Goal: Task Accomplishment & Management: Complete application form

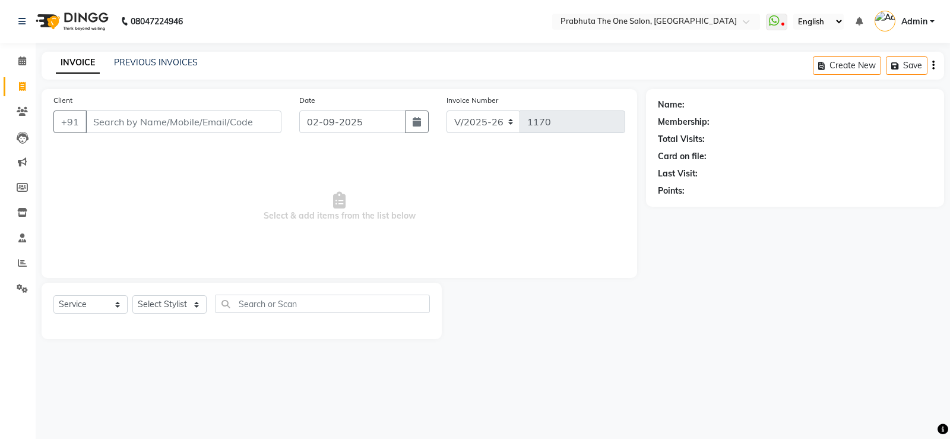
select select "5326"
select select "service"
click at [167, 66] on link "PREVIOUS INVOICES" at bounding box center [156, 62] width 84 height 11
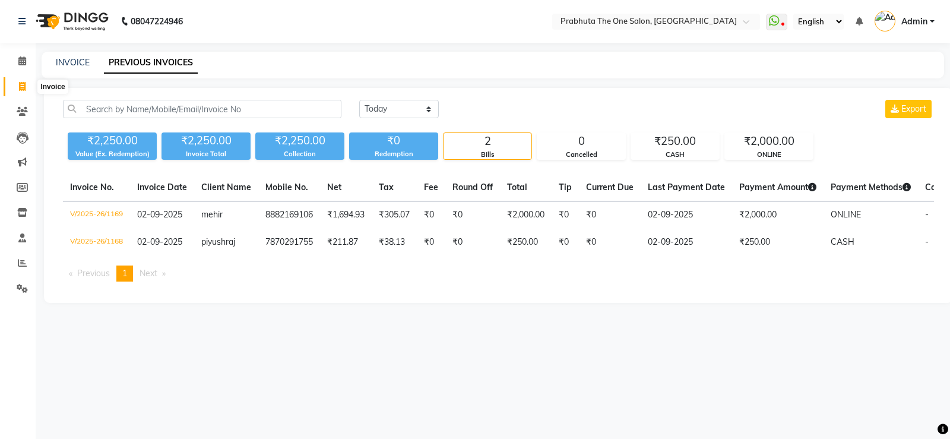
click at [23, 83] on icon at bounding box center [22, 86] width 7 height 9
select select "service"
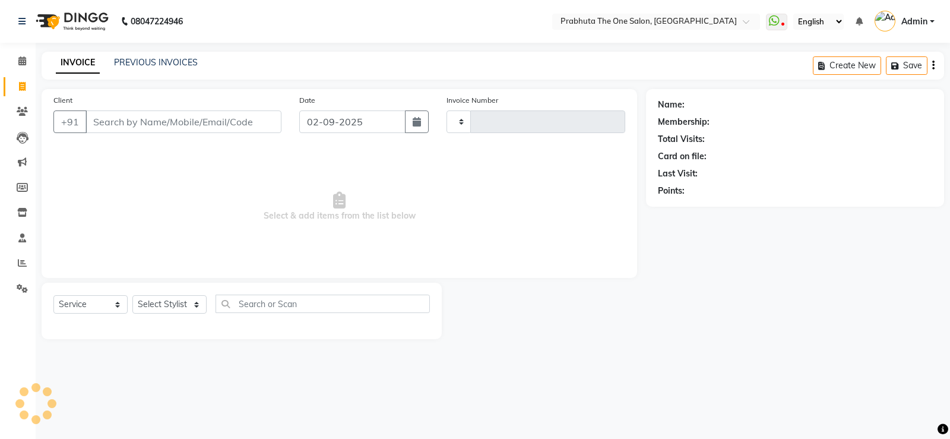
type input "1170"
select select "5326"
click at [132, 119] on input "Client" at bounding box center [183, 121] width 196 height 23
click at [195, 125] on input "Client" at bounding box center [183, 121] width 196 height 23
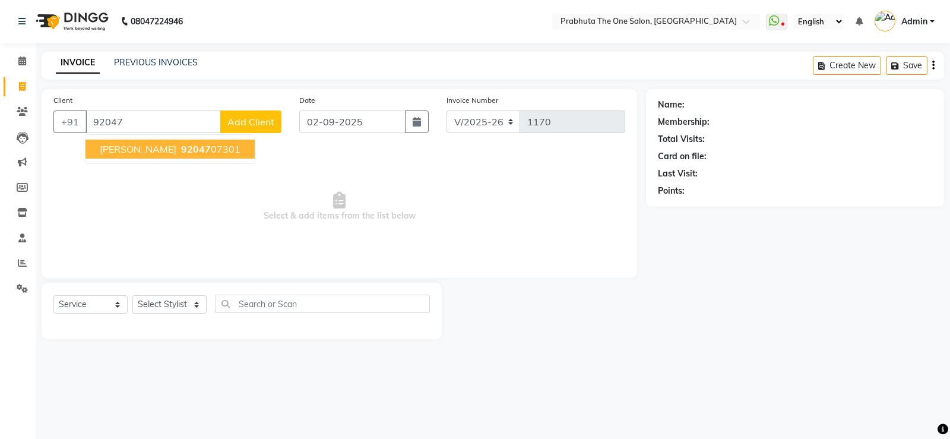
click at [179, 146] on ngb-highlight "92047 07301" at bounding box center [210, 149] width 62 height 12
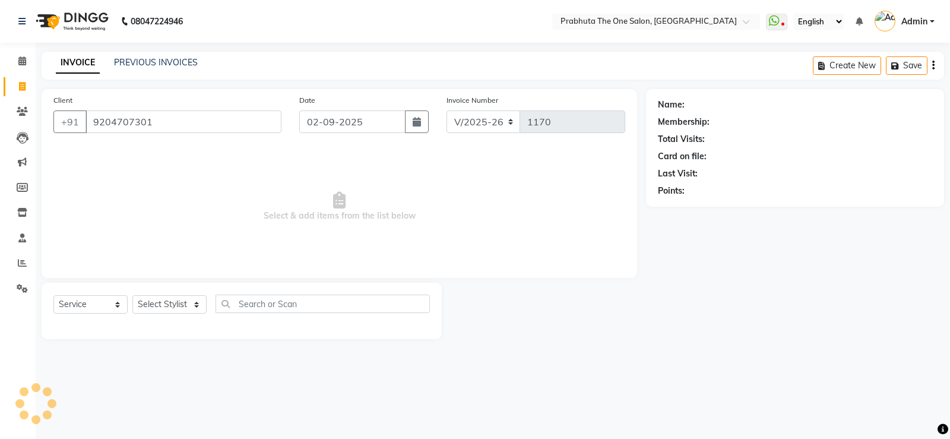
type input "9204707301"
select select "1: Object"
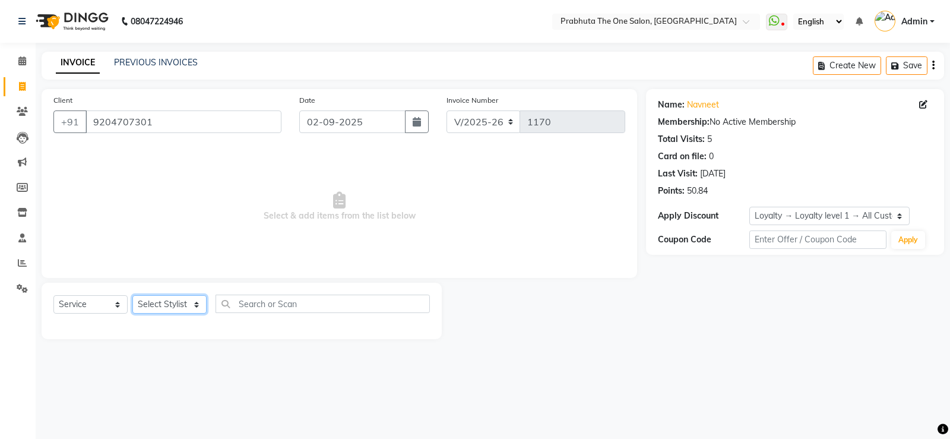
click at [156, 303] on select "Select Stylist [PERSON_NAME] [PERSON_NAME] ausween [PERSON_NAME] [PERSON_NAME] …" at bounding box center [169, 304] width 74 height 18
select select "82692"
click at [132, 295] on select "Select Stylist [PERSON_NAME] [PERSON_NAME] ausween [PERSON_NAME] [PERSON_NAME] …" at bounding box center [169, 304] width 74 height 18
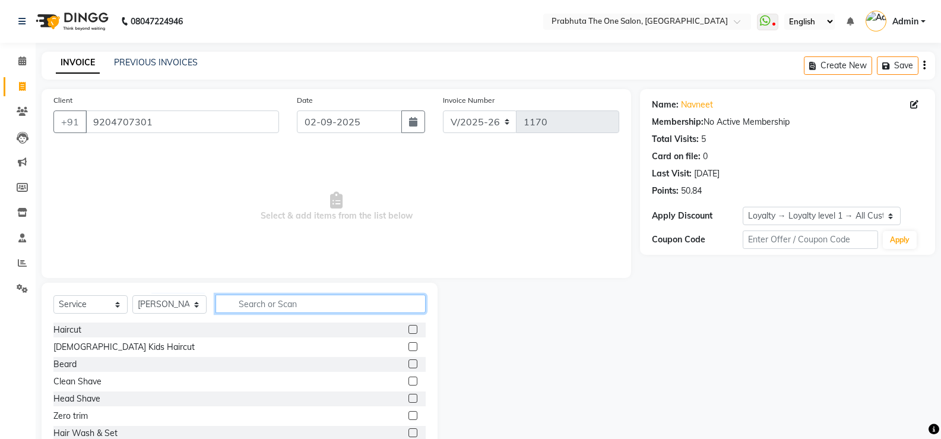
click at [249, 306] on input "text" at bounding box center [320, 303] width 210 height 18
type input "hair"
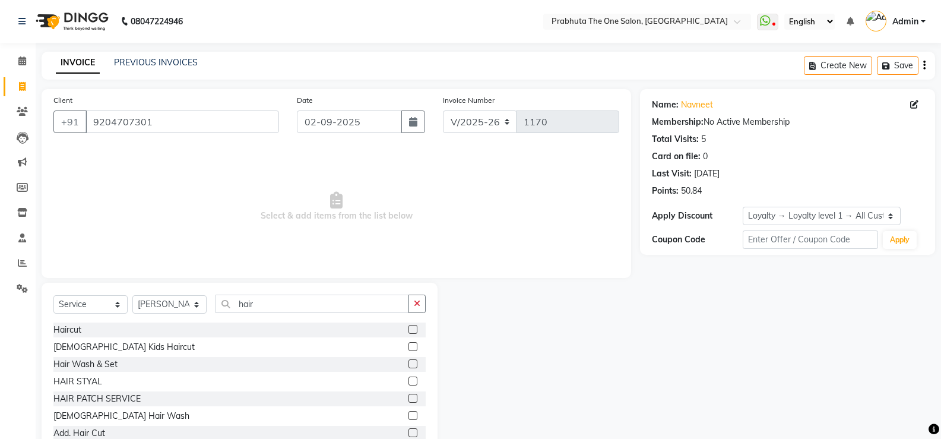
click at [408, 329] on label at bounding box center [412, 329] width 9 height 9
click at [408, 329] on input "checkbox" at bounding box center [412, 330] width 8 height 8
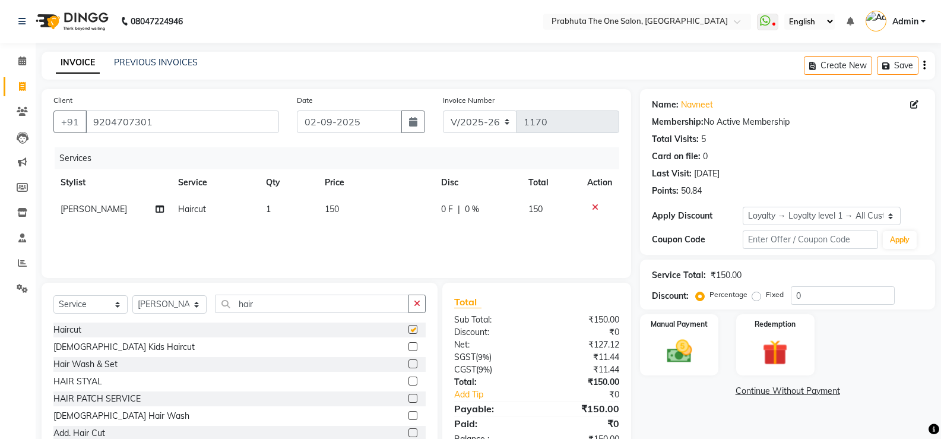
checkbox input "false"
click at [408, 362] on label at bounding box center [412, 363] width 9 height 9
click at [408, 362] on input "checkbox" at bounding box center [412, 364] width 8 height 8
checkbox input "false"
click at [595, 231] on icon at bounding box center [595, 234] width 7 height 8
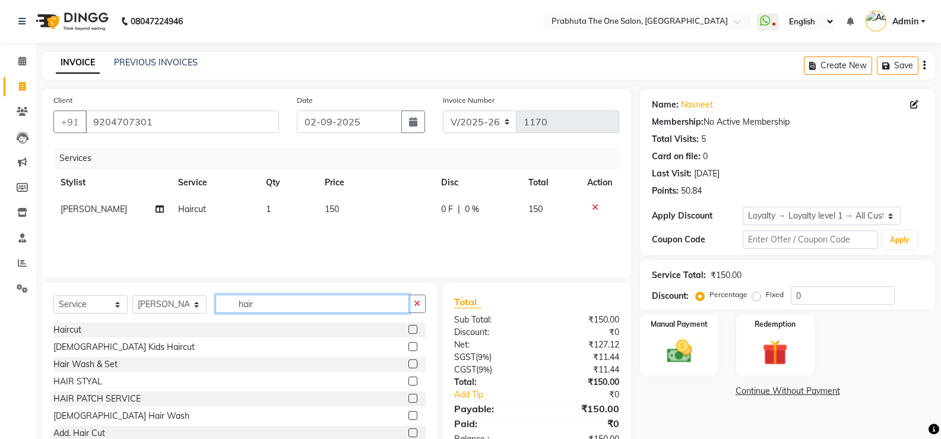
click at [284, 304] on input "hair" at bounding box center [311, 303] width 193 height 18
type input "h"
click at [302, 309] on input "text" at bounding box center [320, 303] width 210 height 18
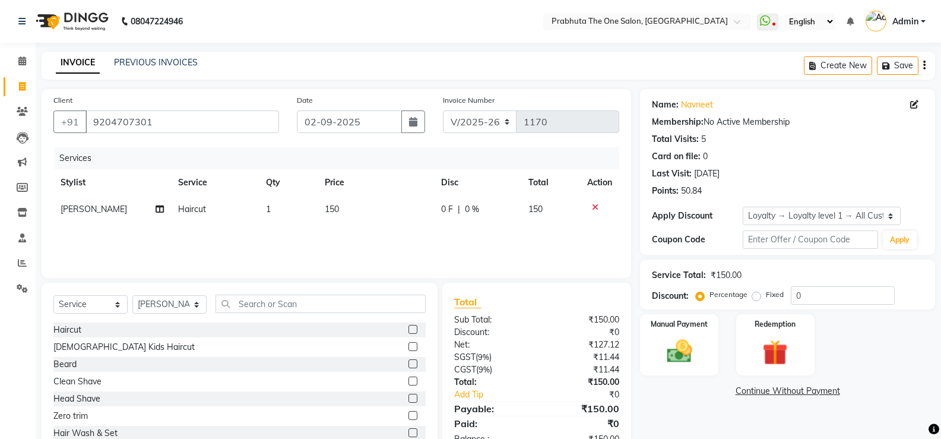
click at [408, 366] on label at bounding box center [412, 363] width 9 height 9
click at [408, 366] on input "checkbox" at bounding box center [412, 364] width 8 height 8
checkbox input "false"
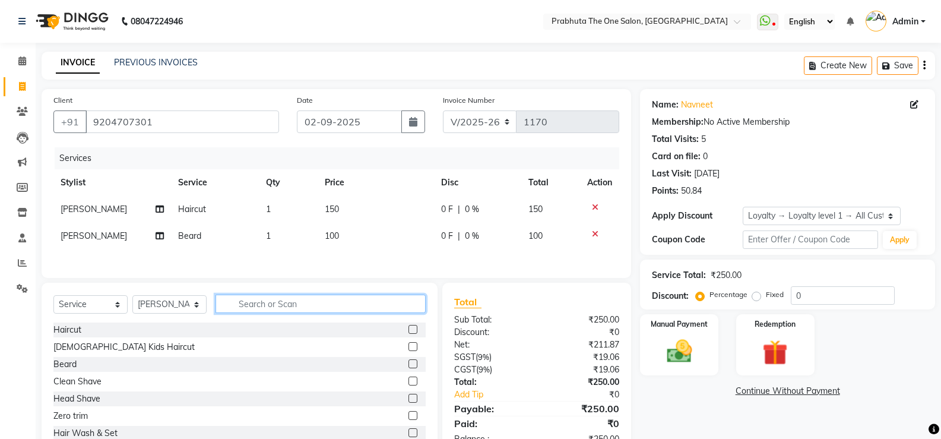
click at [297, 304] on input "text" at bounding box center [320, 303] width 210 height 18
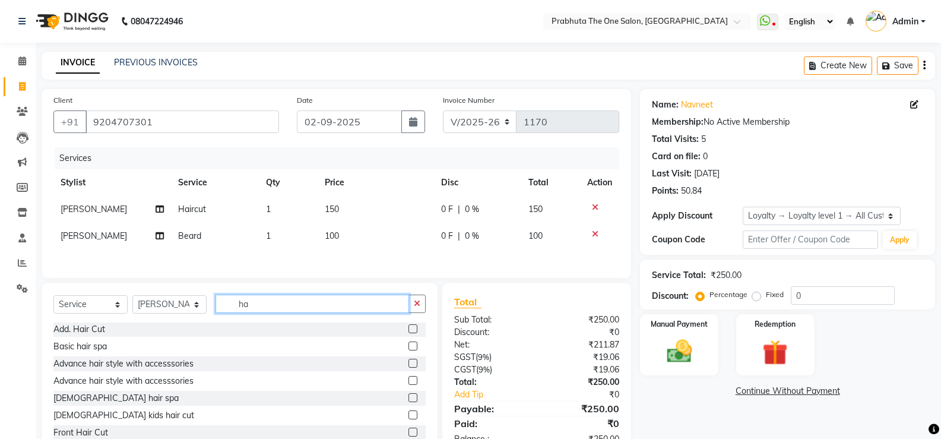
type input "h"
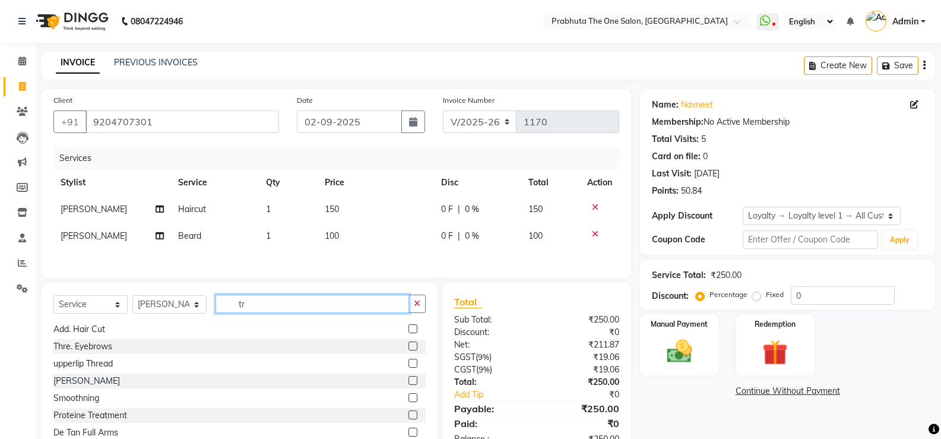
scroll to position [0, 0]
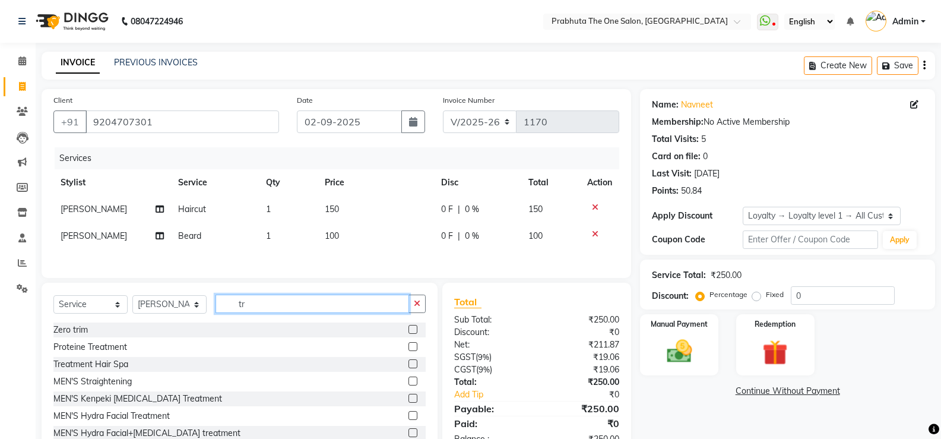
type input "tr"
click at [408, 332] on label at bounding box center [412, 329] width 9 height 9
click at [408, 332] on input "checkbox" at bounding box center [412, 330] width 8 height 8
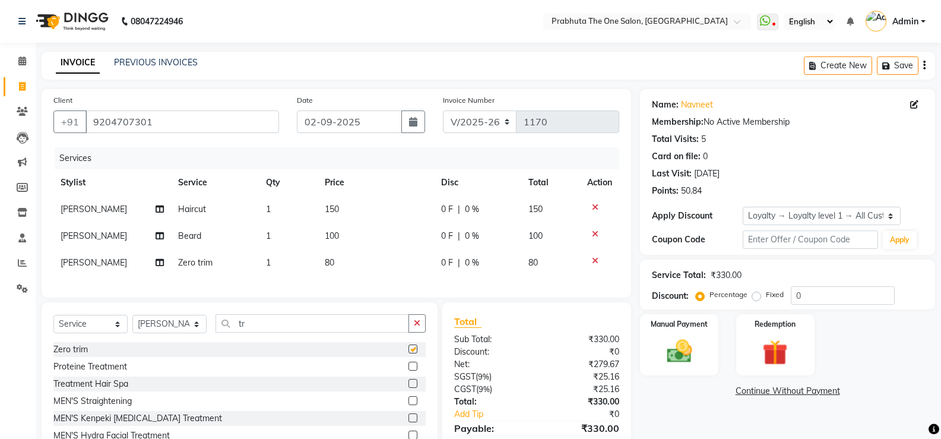
checkbox input "false"
click at [408, 370] on label at bounding box center [412, 365] width 9 height 9
click at [408, 370] on input "checkbox" at bounding box center [412, 367] width 8 height 8
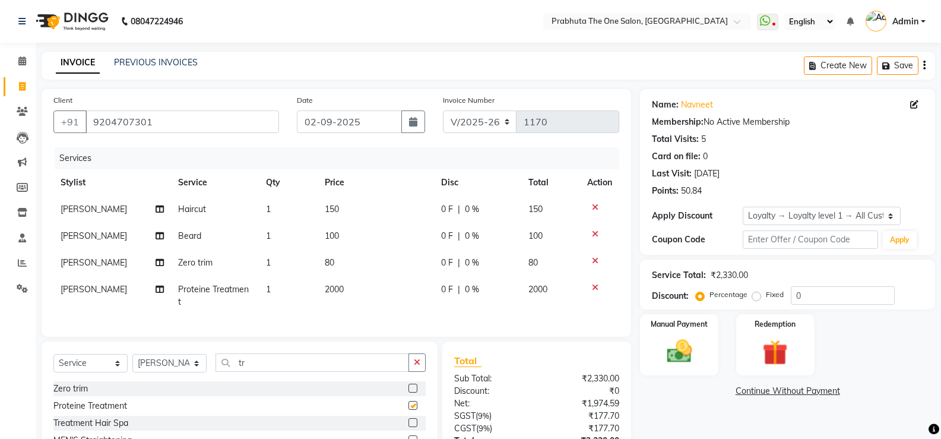
checkbox input "false"
click at [598, 261] on div at bounding box center [599, 260] width 25 height 8
click at [598, 262] on div at bounding box center [599, 260] width 25 height 8
click at [596, 261] on icon at bounding box center [595, 260] width 7 height 8
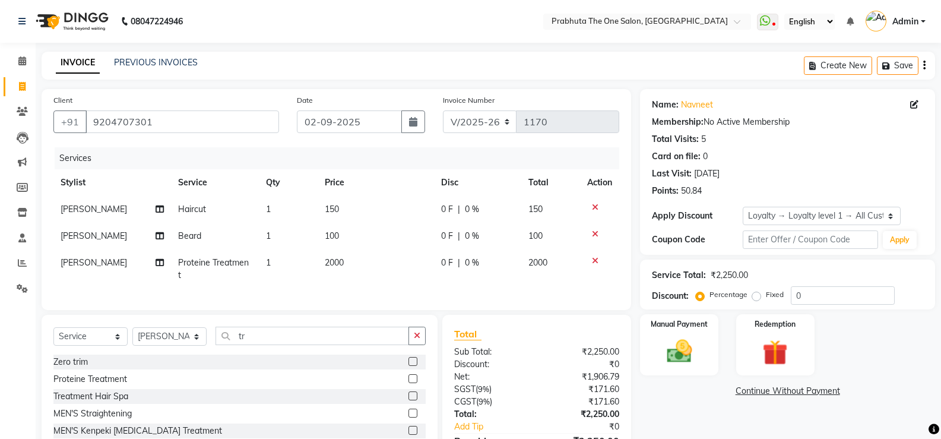
click at [411, 263] on td "2000" at bounding box center [376, 268] width 116 height 39
select select "82692"
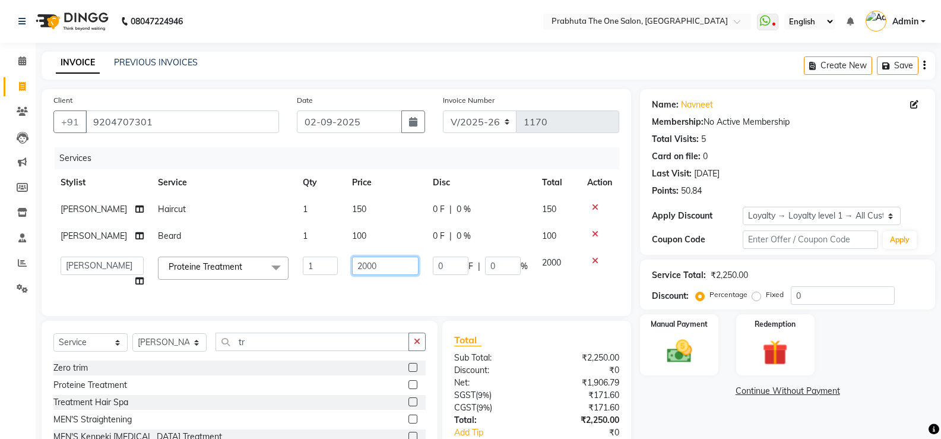
click at [398, 269] on input "2000" at bounding box center [385, 265] width 66 height 18
type input "2"
type input "700"
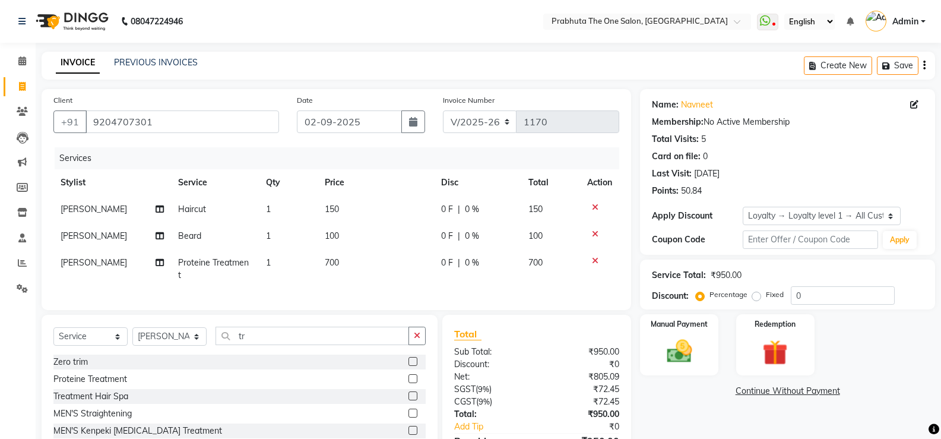
click at [418, 228] on td "100" at bounding box center [376, 236] width 116 height 27
select select "82692"
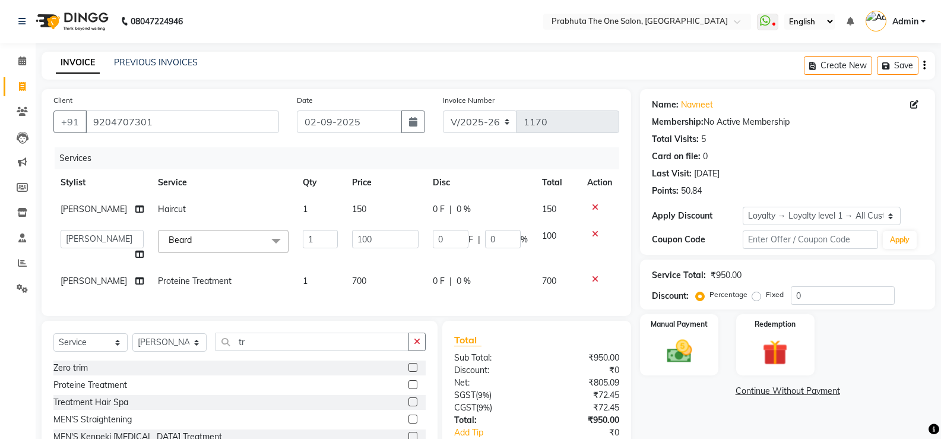
click at [433, 210] on span "0 F" at bounding box center [439, 209] width 12 height 12
select select "82692"
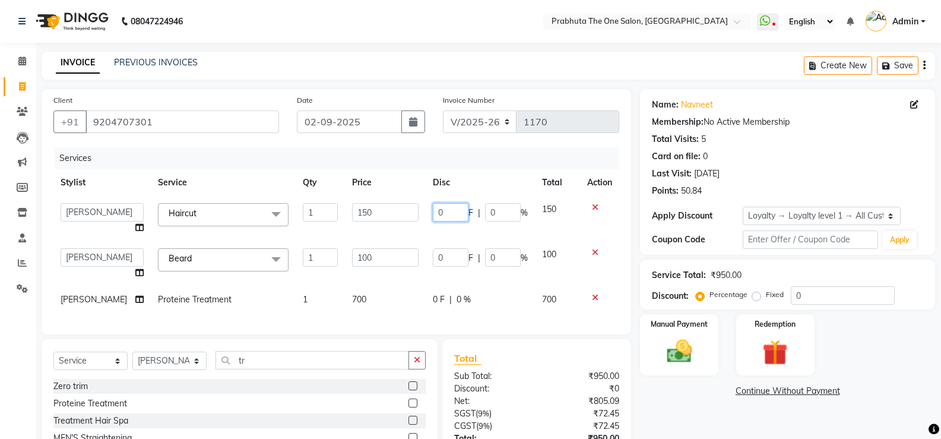
click at [437, 211] on input "0" at bounding box center [451, 212] width 36 height 18
click at [455, 213] on input "1500" at bounding box center [451, 212] width 36 height 18
type input "150"
click at [469, 189] on th "Disc" at bounding box center [480, 182] width 109 height 27
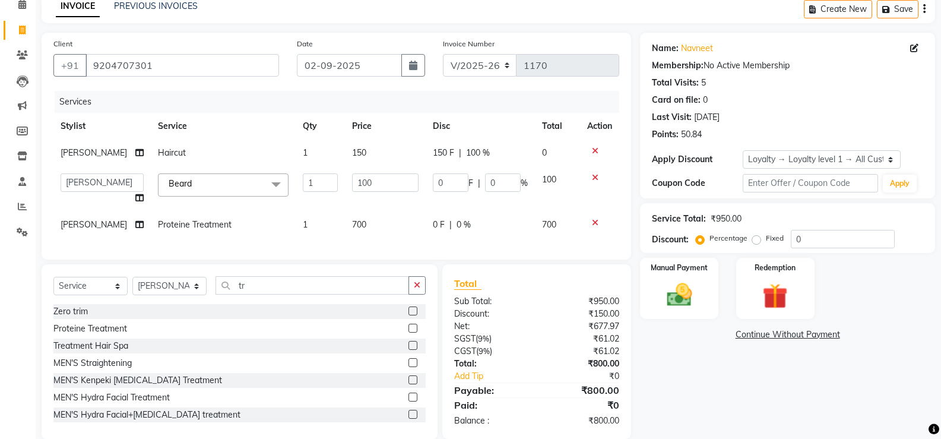
scroll to position [84, 0]
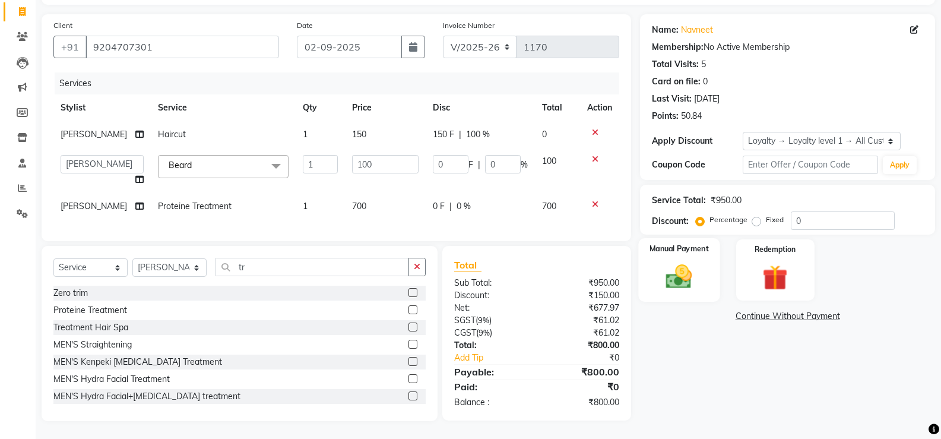
click at [676, 261] on img at bounding box center [679, 276] width 42 height 30
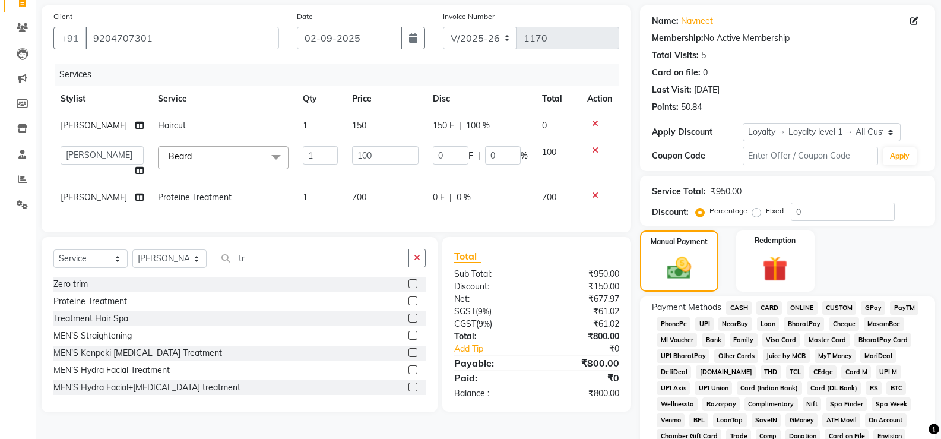
click at [792, 306] on span "ONLINE" at bounding box center [801, 308] width 31 height 14
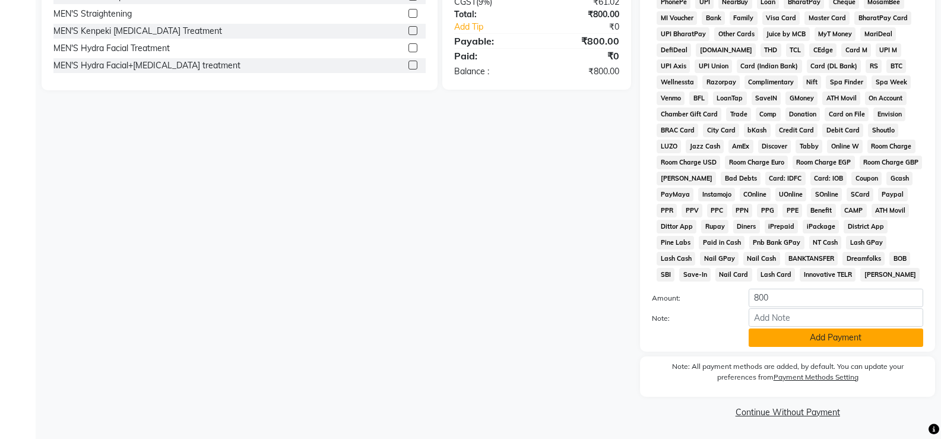
click at [795, 331] on button "Add Payment" at bounding box center [835, 337] width 174 height 18
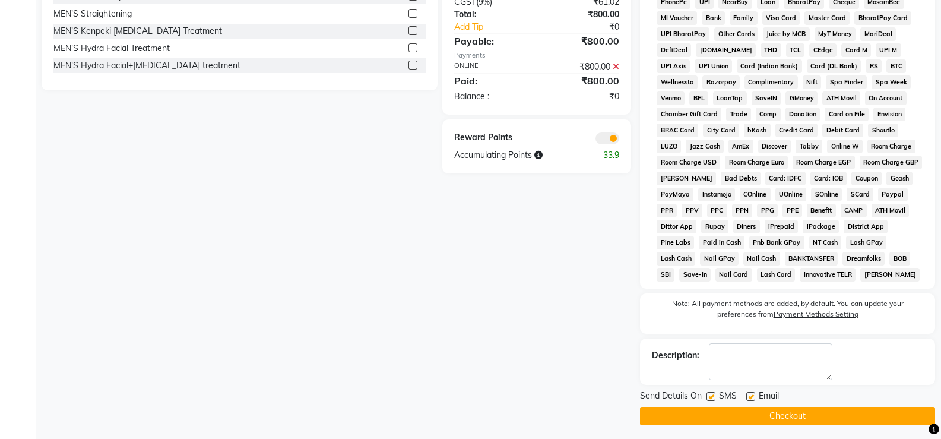
click at [763, 414] on button "Checkout" at bounding box center [787, 416] width 295 height 18
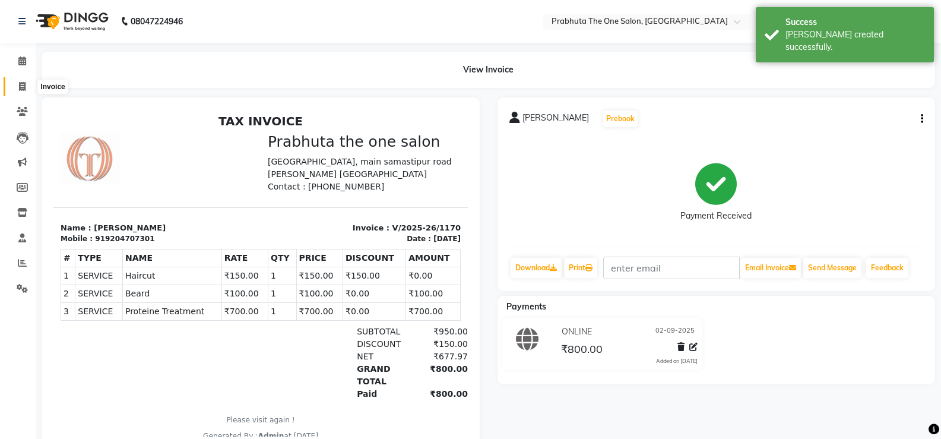
click at [27, 93] on span at bounding box center [22, 87] width 21 height 14
select select "service"
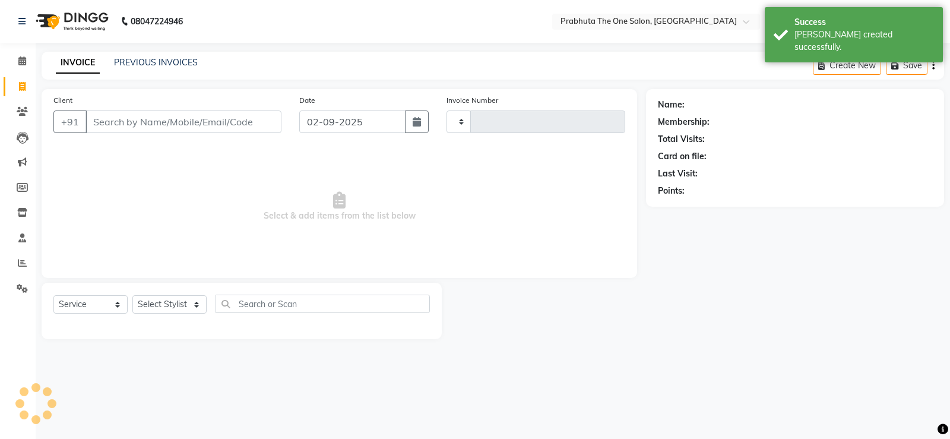
type input "1171"
select select "5326"
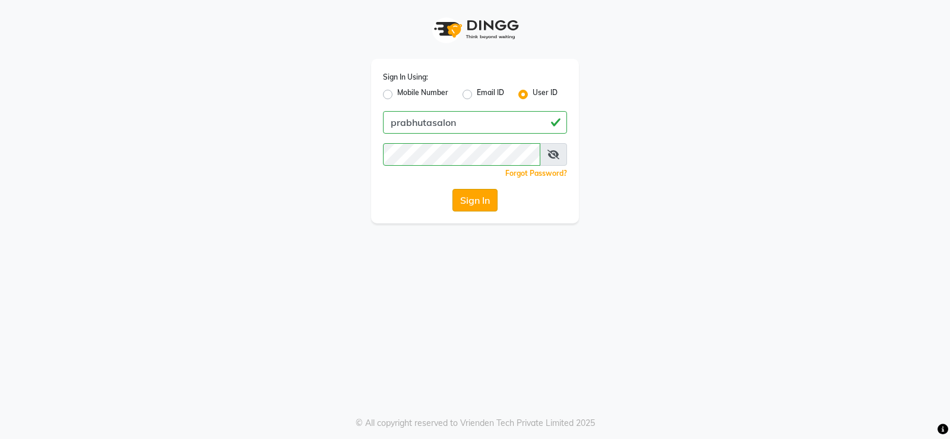
click at [474, 194] on button "Sign In" at bounding box center [474, 200] width 45 height 23
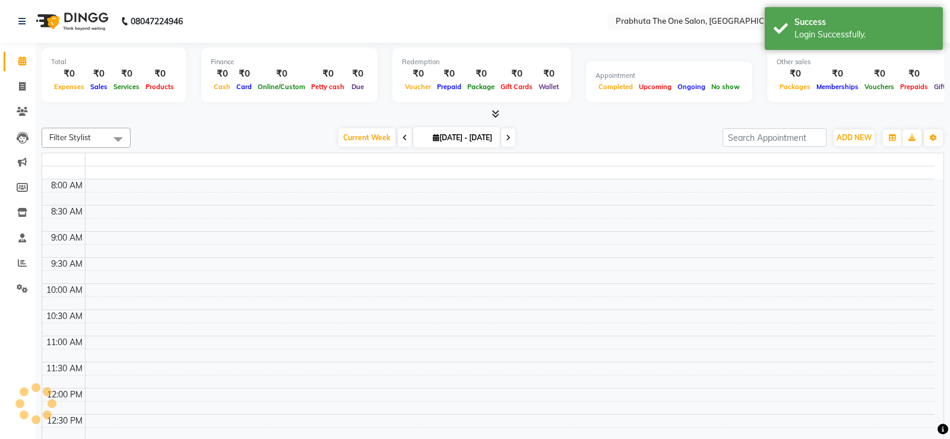
select select "en"
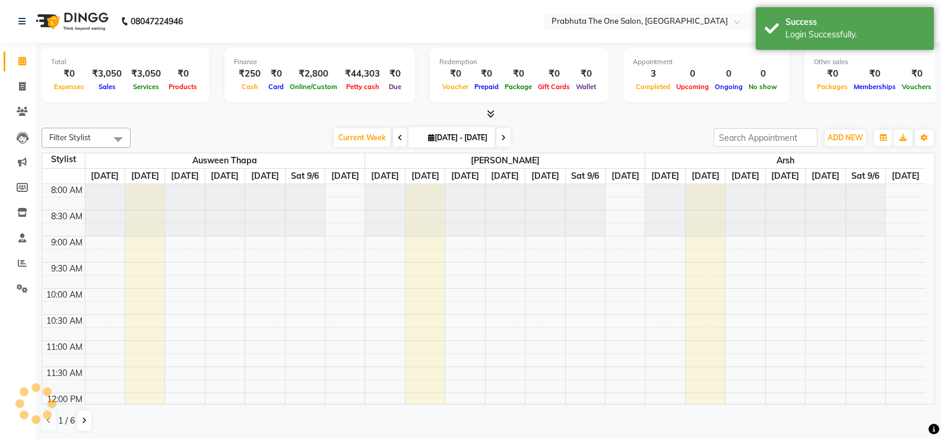
scroll to position [488, 0]
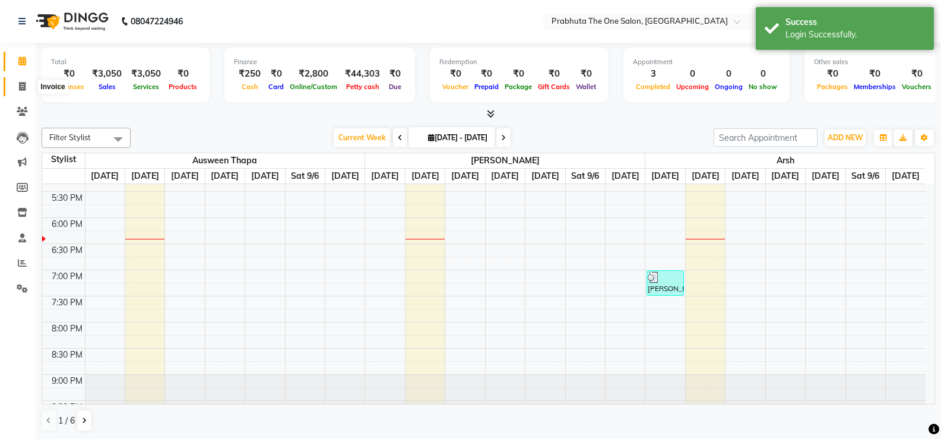
click at [19, 85] on icon at bounding box center [22, 86] width 7 height 9
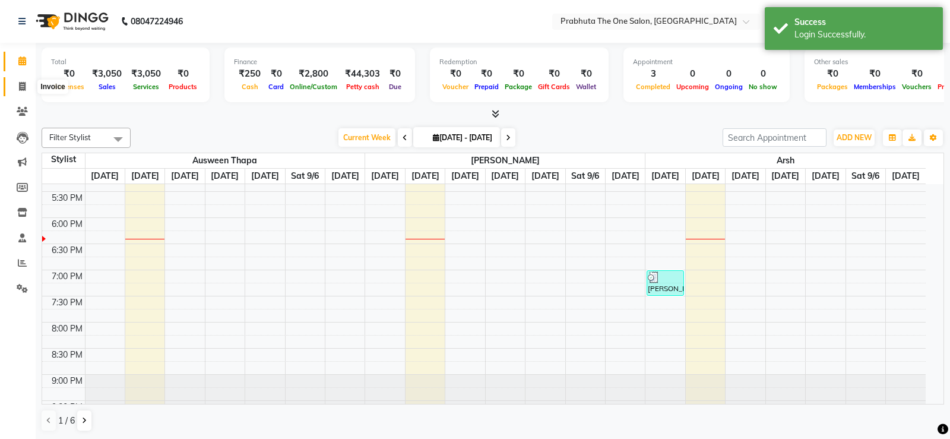
select select "5326"
select select "service"
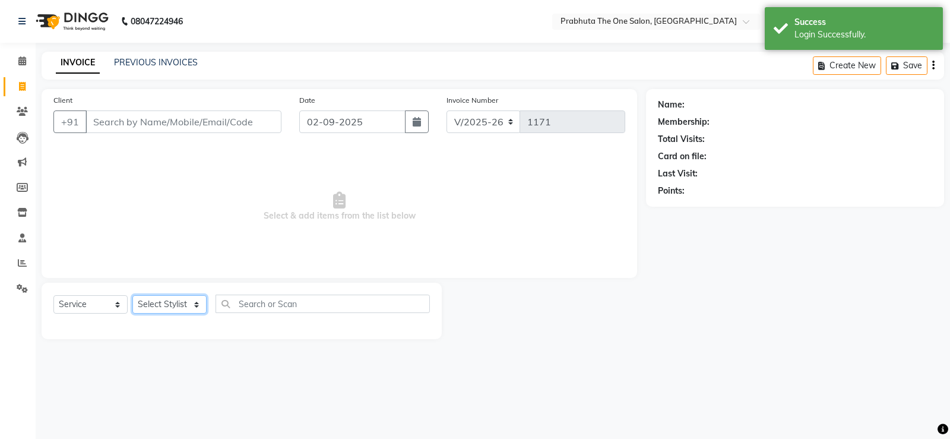
click at [165, 307] on select "Select Stylist [PERSON_NAME] [PERSON_NAME] ausween [PERSON_NAME] [PERSON_NAME] …" at bounding box center [169, 304] width 74 height 18
select select "67690"
click at [132, 295] on select "Select Stylist [PERSON_NAME] [PERSON_NAME] ausween [PERSON_NAME] [PERSON_NAME] …" at bounding box center [169, 304] width 74 height 18
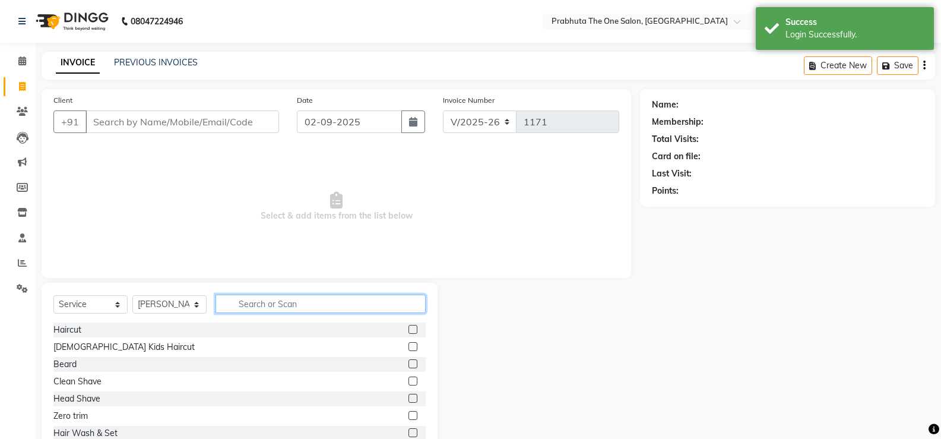
click at [260, 304] on input "text" at bounding box center [320, 303] width 210 height 18
type input "e"
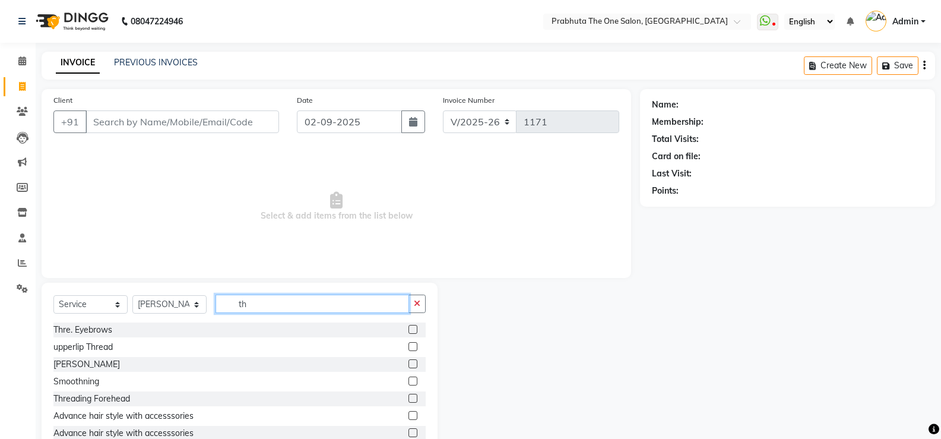
type input "th"
click at [408, 330] on label at bounding box center [412, 329] width 9 height 9
click at [408, 330] on input "checkbox" at bounding box center [412, 330] width 8 height 8
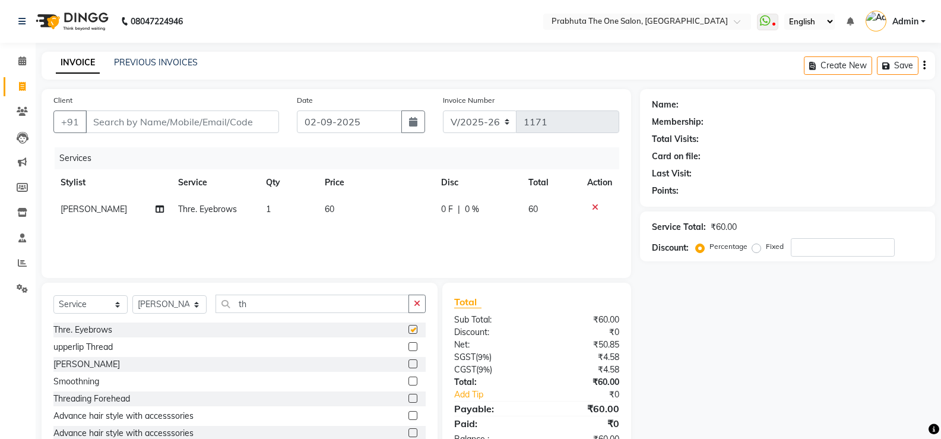
checkbox input "false"
click at [297, 310] on input "th" at bounding box center [311, 303] width 193 height 18
type input "t"
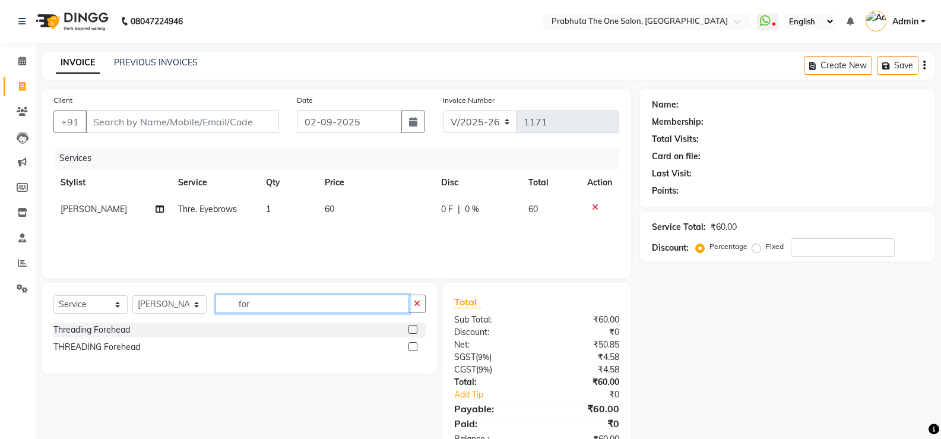
type input "for"
click at [411, 331] on label at bounding box center [412, 329] width 9 height 9
click at [411, 331] on input "checkbox" at bounding box center [412, 330] width 8 height 8
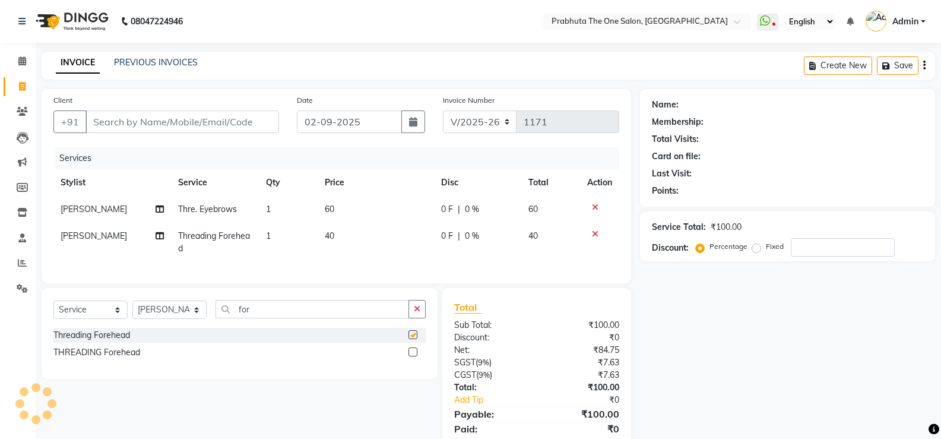
checkbox input "false"
click at [280, 215] on td "1" at bounding box center [288, 209] width 59 height 27
select select "67690"
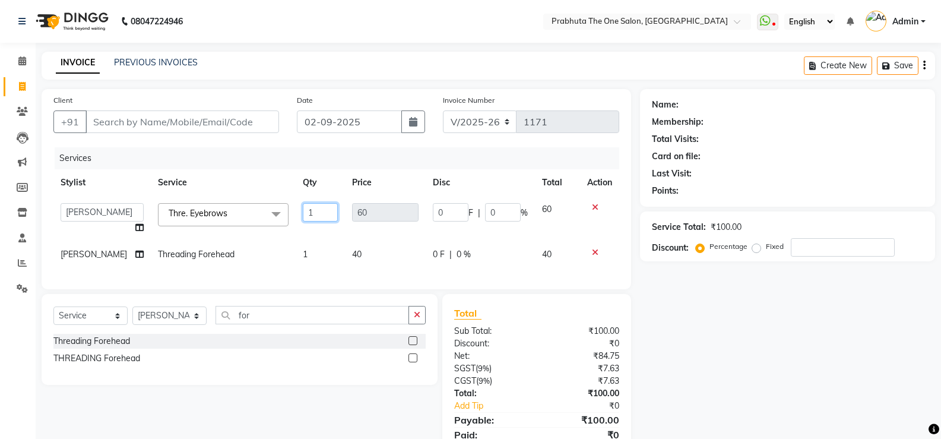
click at [303, 208] on input "1" at bounding box center [320, 212] width 35 height 18
type input "2"
click at [300, 255] on td "1" at bounding box center [320, 254] width 49 height 27
select select "67690"
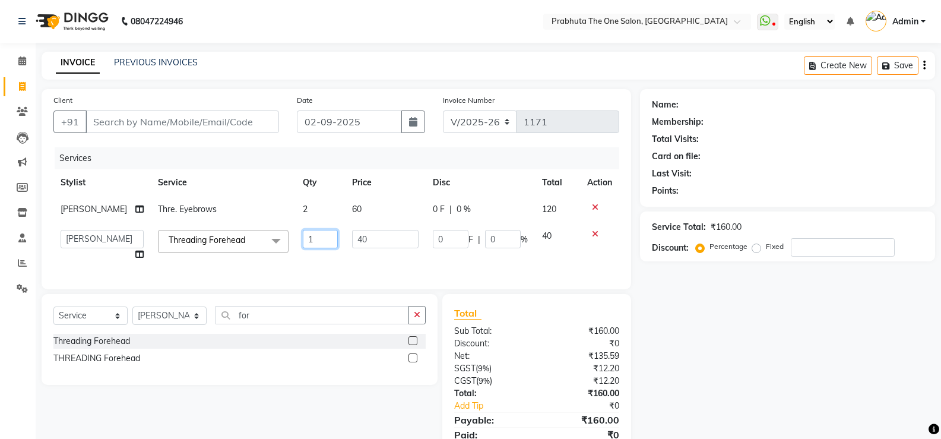
click at [307, 243] on input "1" at bounding box center [320, 239] width 35 height 18
type input "2"
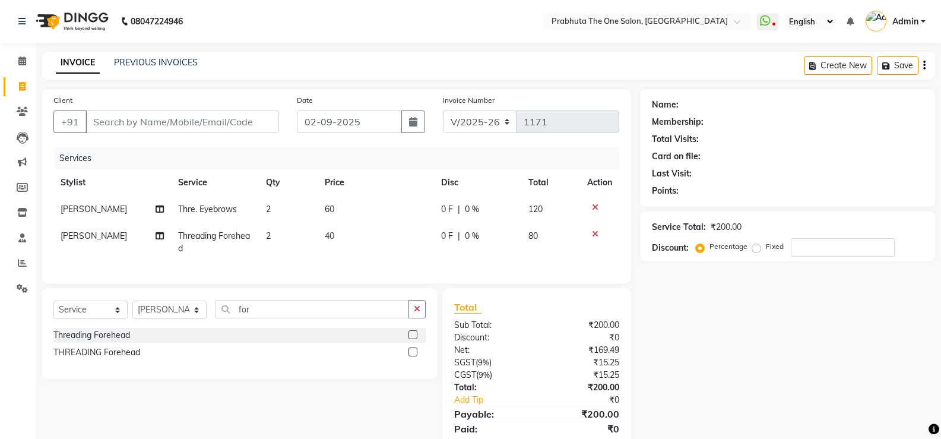
click at [254, 207] on td "Thre. Eyebrows" at bounding box center [215, 209] width 88 height 27
select select "67690"
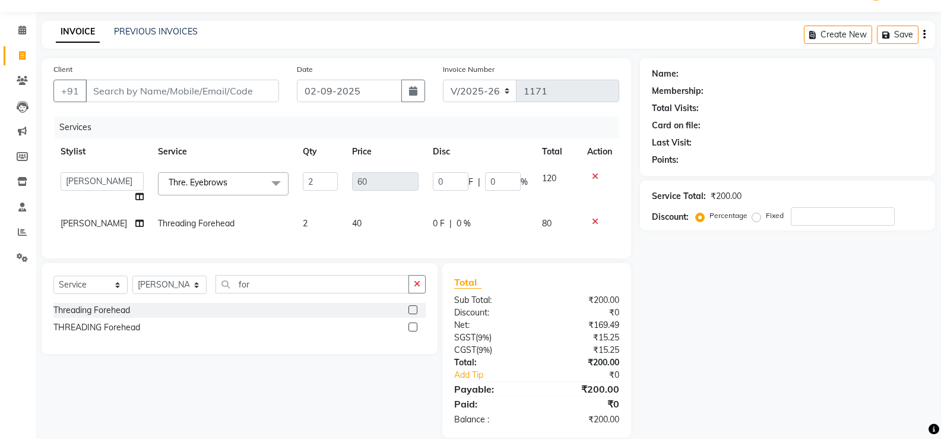
scroll to position [56, 0]
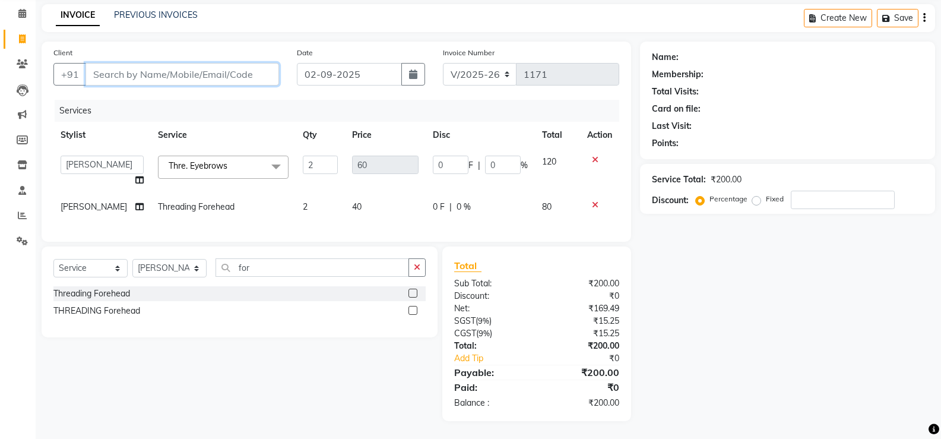
click at [138, 65] on input "Client" at bounding box center [181, 74] width 193 height 23
click at [148, 63] on input "Client" at bounding box center [181, 74] width 193 height 23
click at [358, 201] on td "40" at bounding box center [385, 206] width 81 height 27
select select "67690"
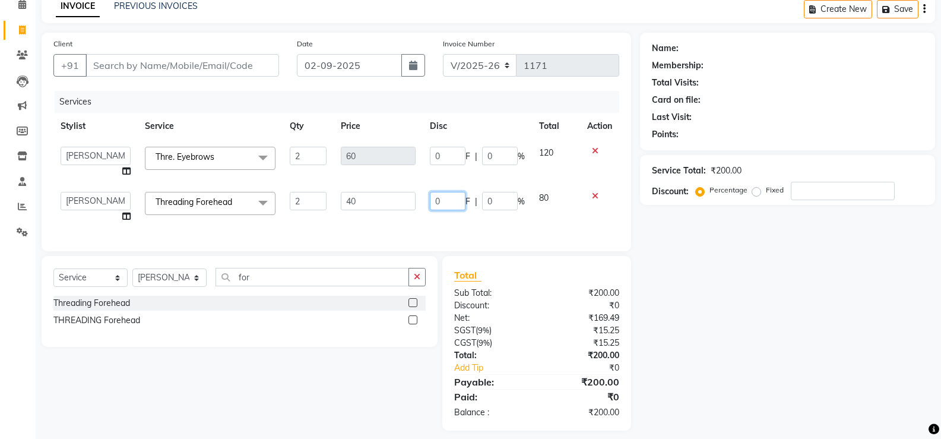
click at [433, 205] on input "0" at bounding box center [448, 201] width 36 height 18
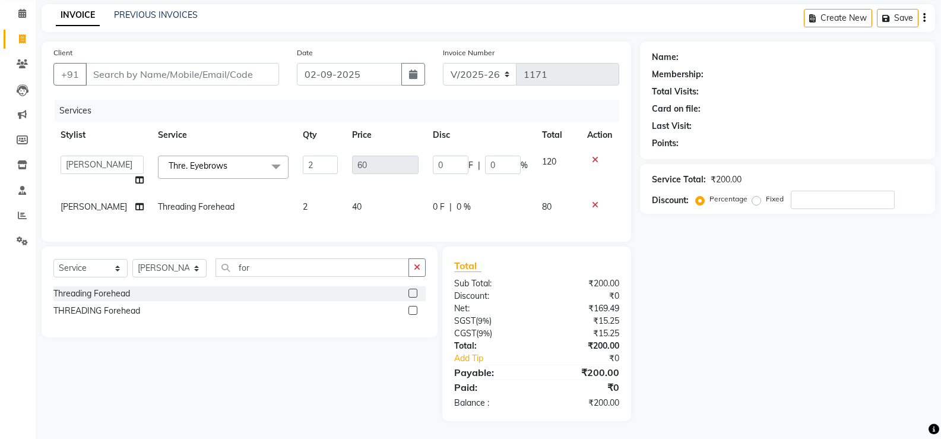
click at [593, 201] on icon at bounding box center [595, 205] width 7 height 8
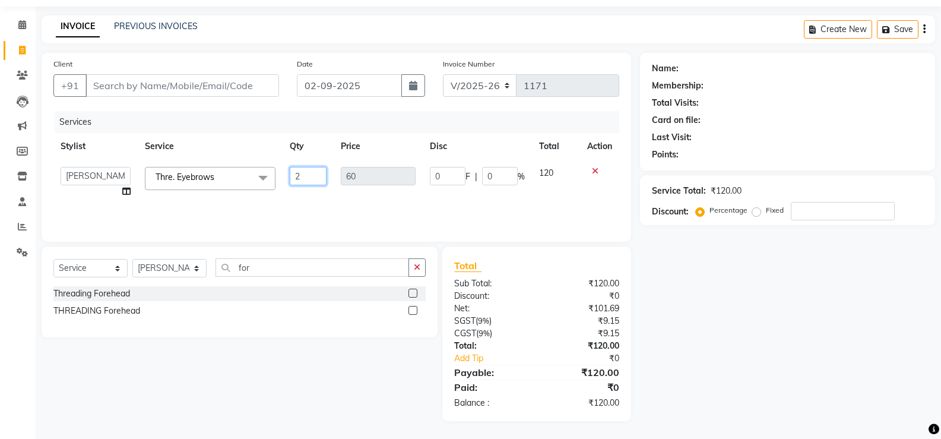
click at [300, 169] on input "2" at bounding box center [308, 176] width 37 height 18
type input "1"
click at [297, 199] on div "Services Stylist Service Qty Price Disc Total Action [PERSON_NAME] [PERSON_NAME…" at bounding box center [336, 170] width 566 height 119
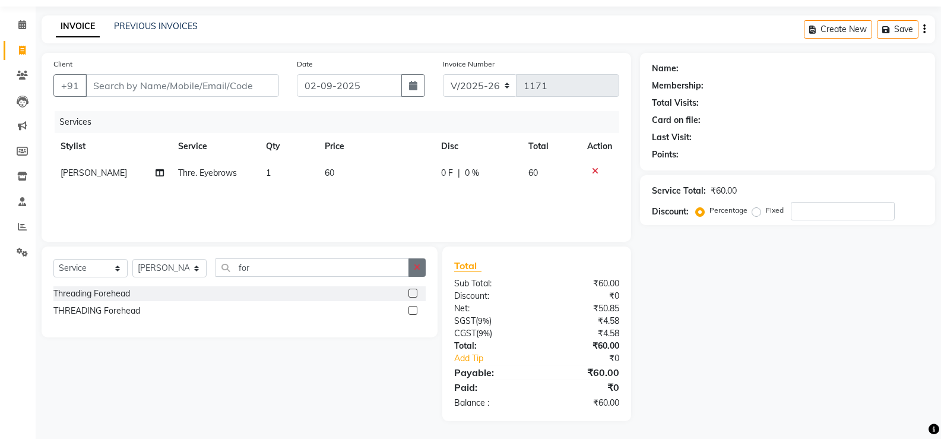
click at [424, 270] on button "button" at bounding box center [416, 267] width 17 height 18
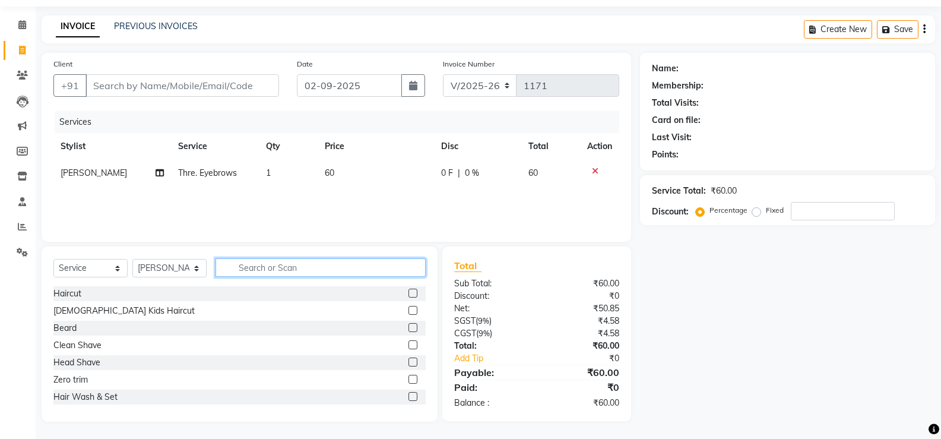
click at [234, 268] on input "text" at bounding box center [320, 267] width 210 height 18
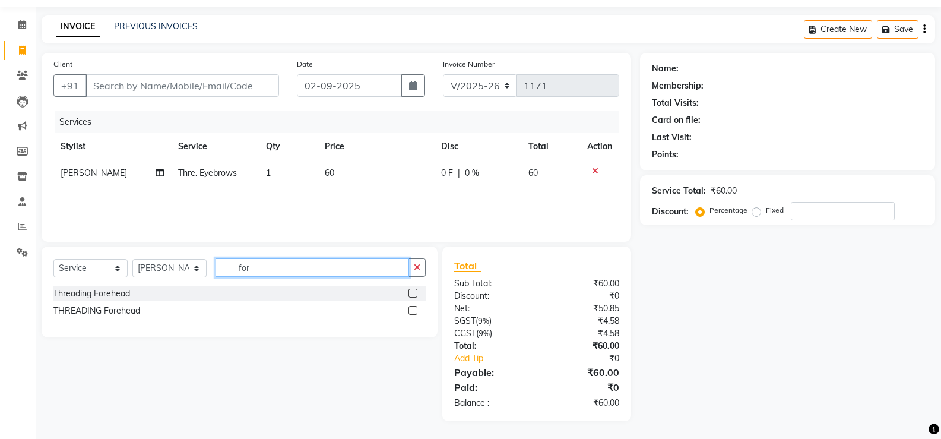
type input "for"
click at [413, 293] on label at bounding box center [412, 292] width 9 height 9
click at [413, 293] on input "checkbox" at bounding box center [412, 294] width 8 height 8
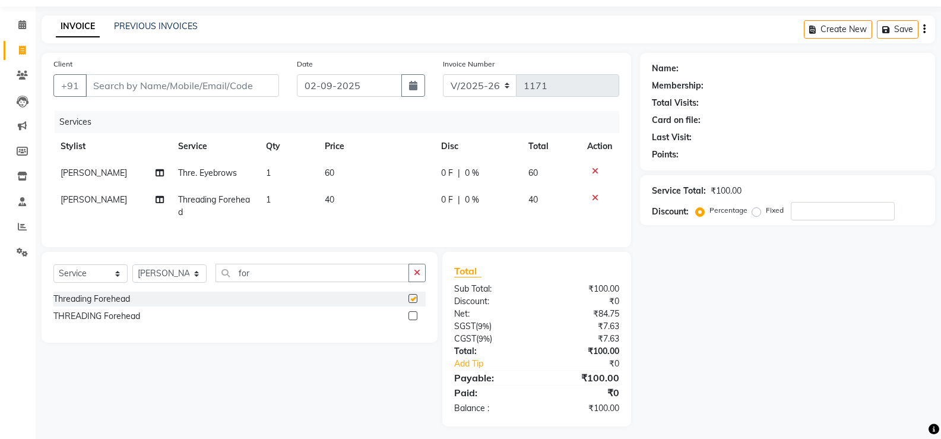
checkbox input "false"
click at [349, 201] on td "40" at bounding box center [376, 205] width 116 height 39
select select "67690"
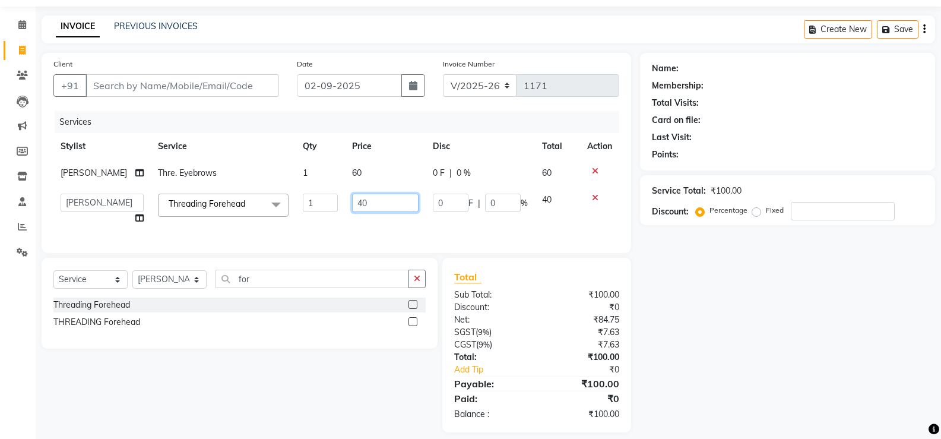
click at [364, 208] on input "40" at bounding box center [385, 202] width 66 height 18
type input "4"
type input "70"
click at [358, 227] on div "Services Stylist Service Qty Price Disc Total Action [PERSON_NAME] Thre. Eyebro…" at bounding box center [336, 176] width 566 height 130
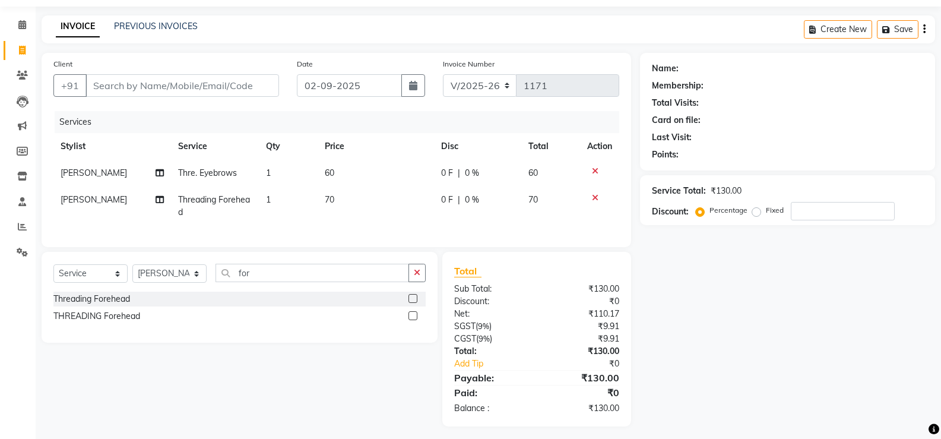
scroll to position [50, 0]
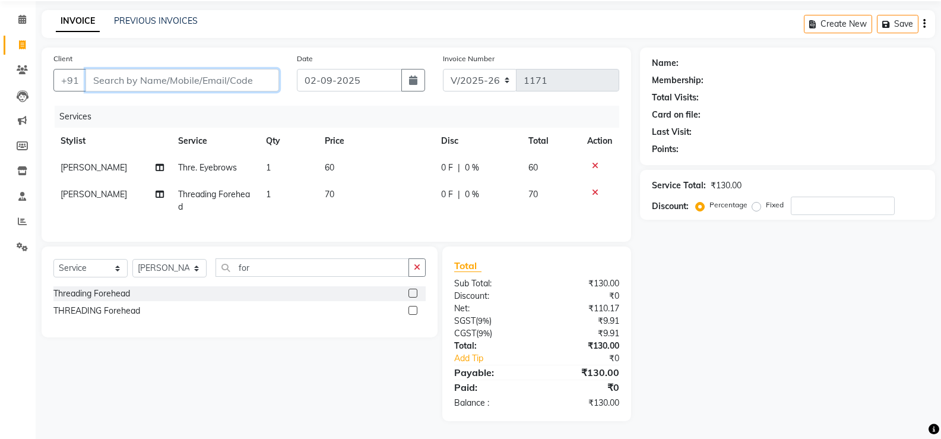
click at [191, 70] on input "Client" at bounding box center [181, 80] width 193 height 23
type input "7"
type input "0"
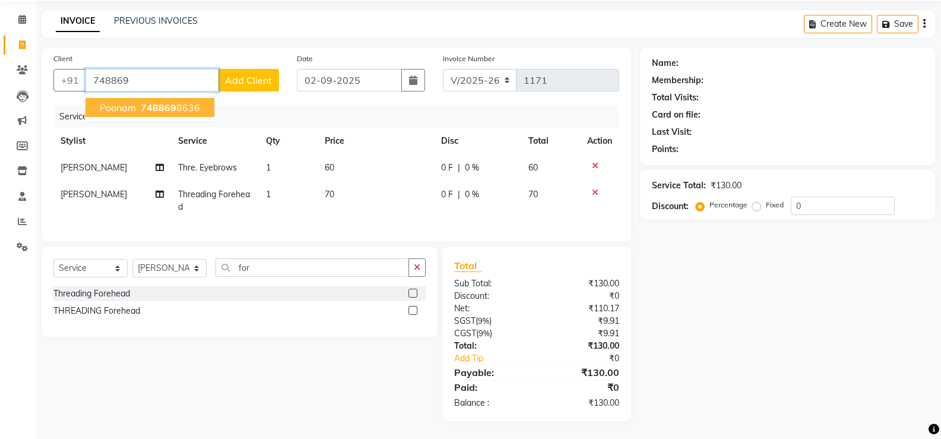
click at [157, 101] on span "748869" at bounding box center [159, 107] width 36 height 12
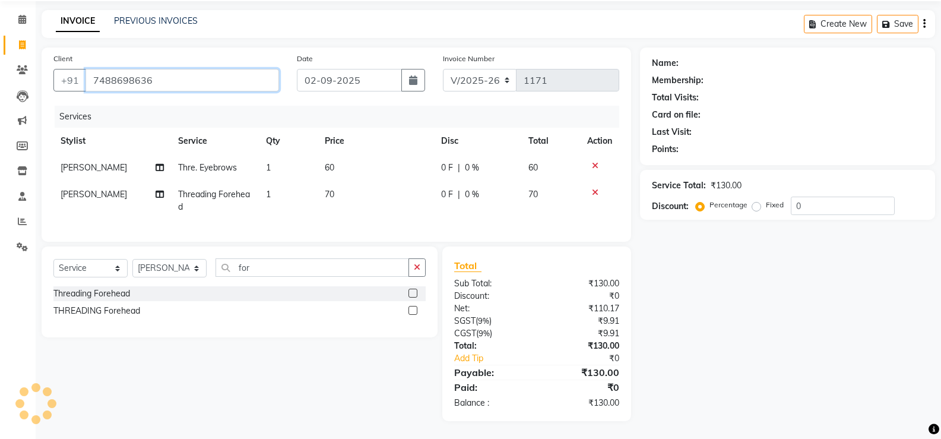
type input "7488698636"
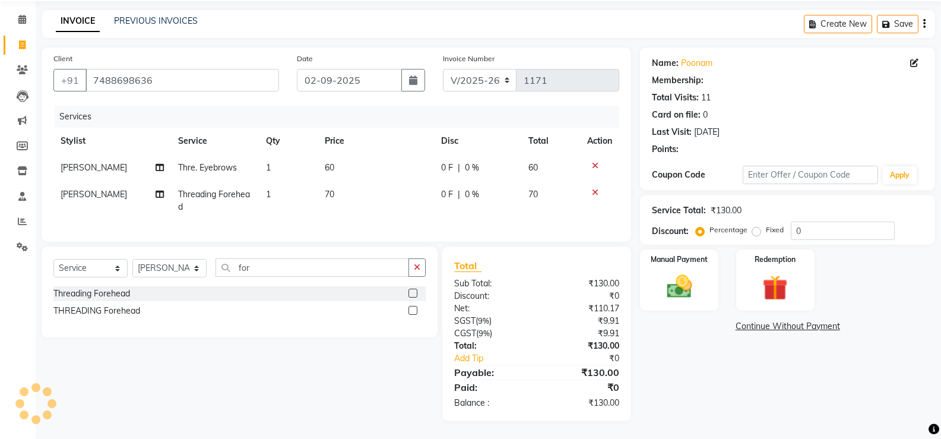
select select "1: Object"
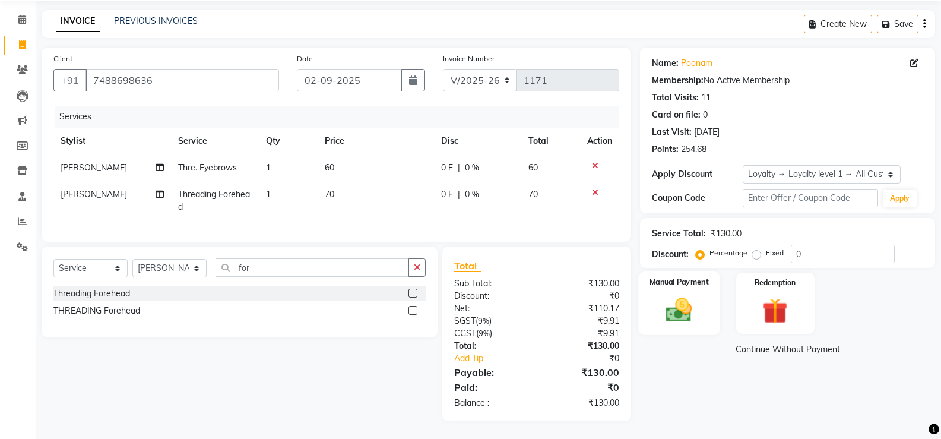
click at [674, 294] on img at bounding box center [679, 309] width 42 height 30
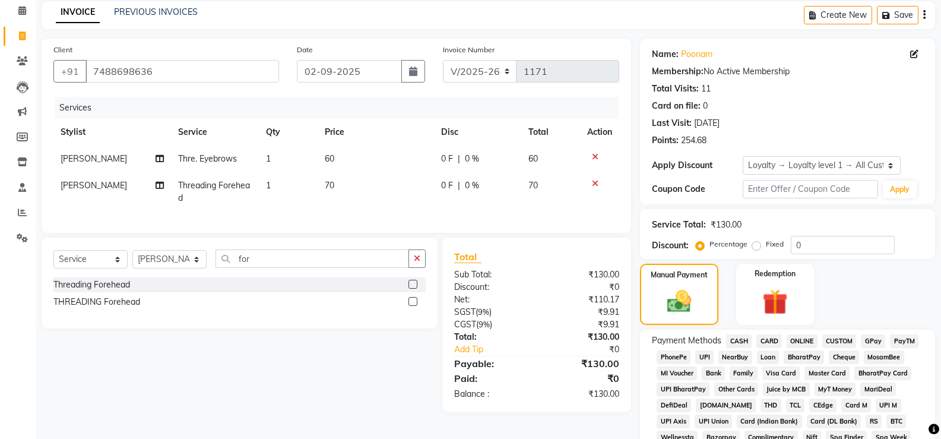
click at [737, 342] on span "CASH" at bounding box center [739, 341] width 26 height 14
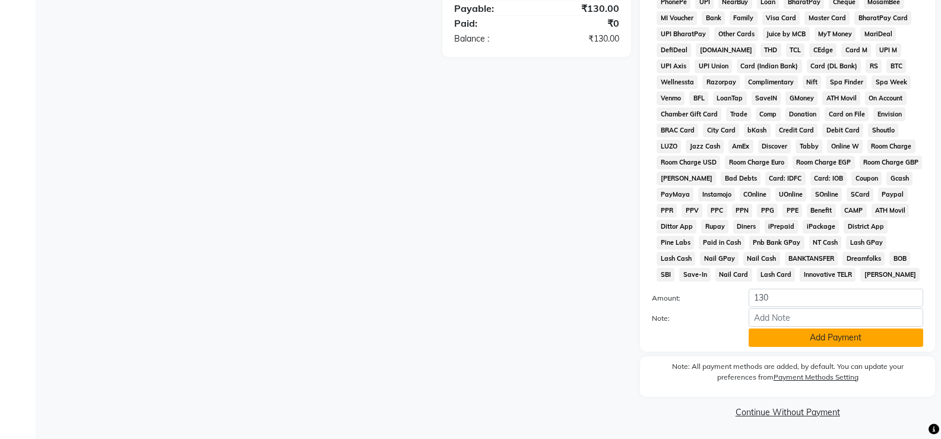
click at [783, 329] on button "Add Payment" at bounding box center [835, 337] width 174 height 18
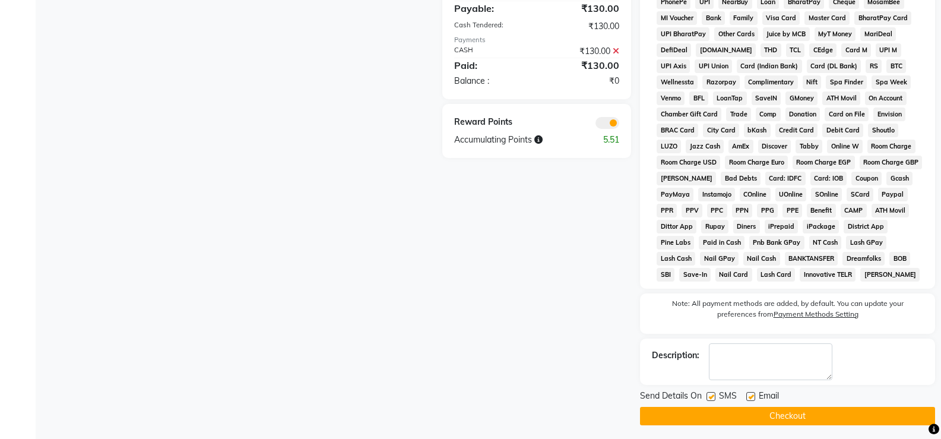
click at [782, 413] on button "Checkout" at bounding box center [787, 416] width 295 height 18
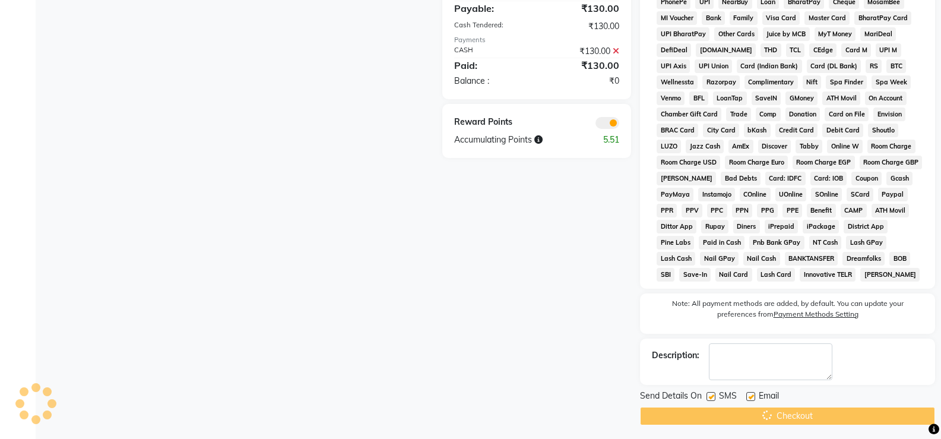
scroll to position [0, 0]
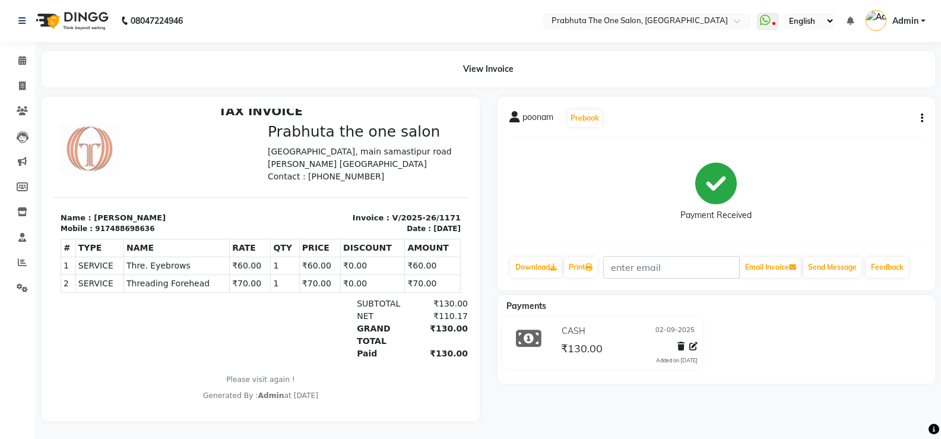
scroll to position [9, 0]
click at [17, 80] on span at bounding box center [22, 87] width 21 height 14
select select "5326"
select select "service"
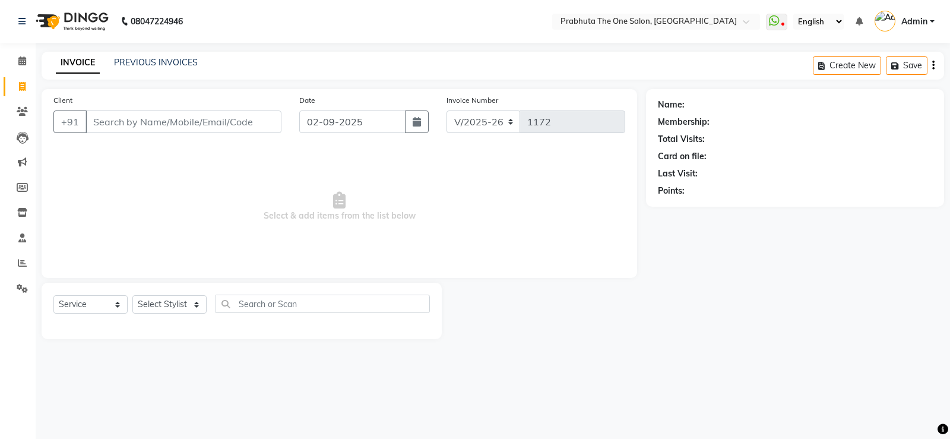
click at [118, 131] on input "Client" at bounding box center [183, 121] width 196 height 23
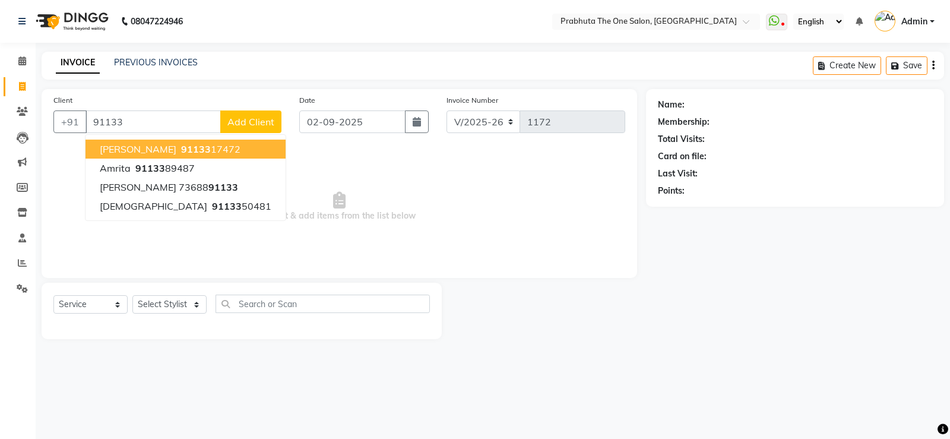
click at [129, 153] on span "[PERSON_NAME]" at bounding box center [138, 149] width 77 height 12
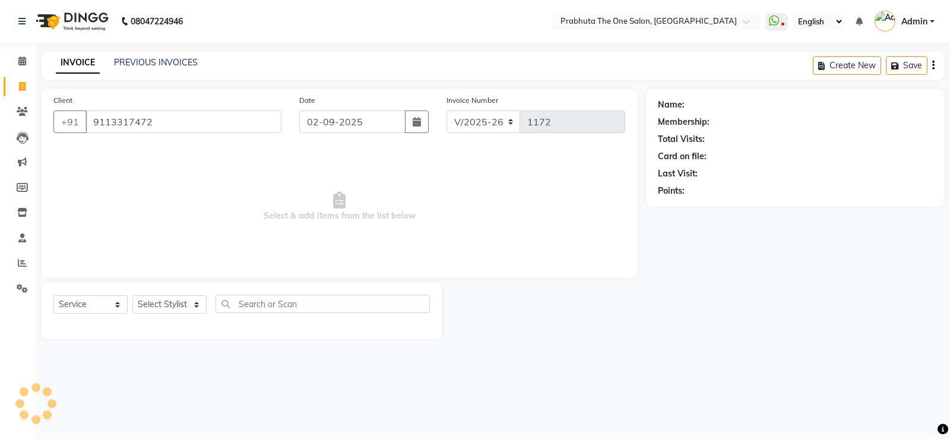
type input "9113317472"
click at [159, 302] on select "Select Stylist [PERSON_NAME] [PERSON_NAME] ausween [PERSON_NAME] [PERSON_NAME] …" at bounding box center [169, 304] width 74 height 18
select select "1: Object"
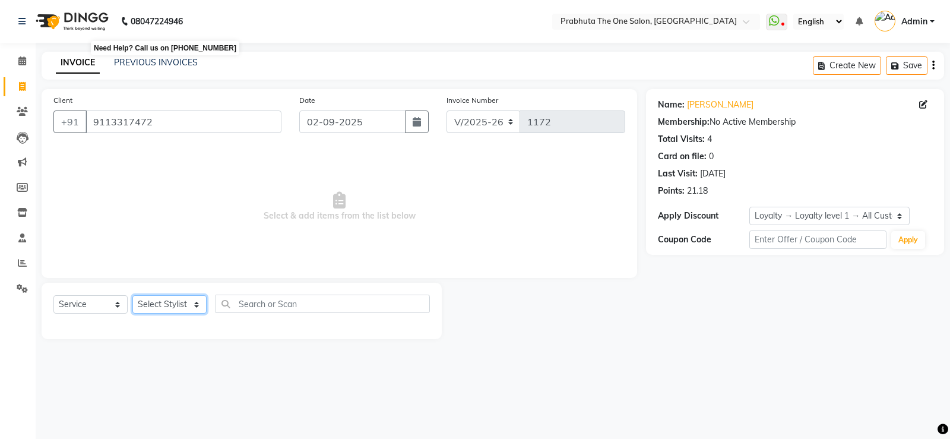
select select "82692"
click at [132, 295] on select "Select Stylist [PERSON_NAME] [PERSON_NAME] ausween [PERSON_NAME] [PERSON_NAME] …" at bounding box center [169, 304] width 74 height 18
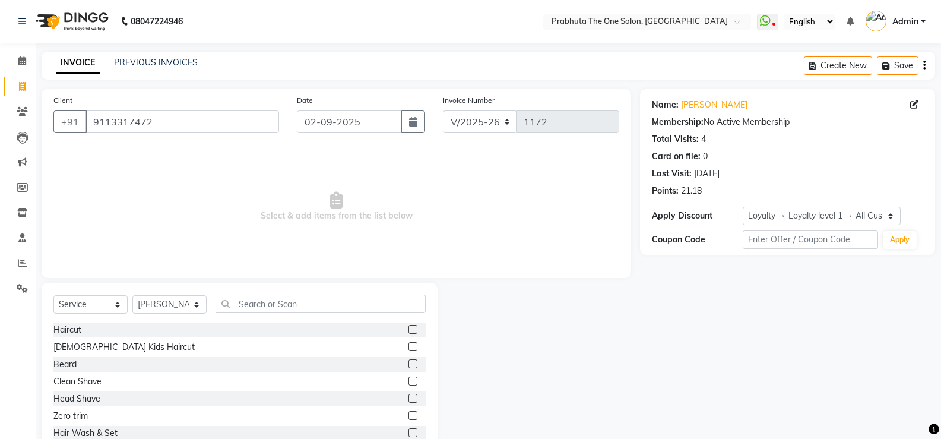
click at [408, 329] on label at bounding box center [412, 329] width 9 height 9
click at [408, 329] on input "checkbox" at bounding box center [412, 330] width 8 height 8
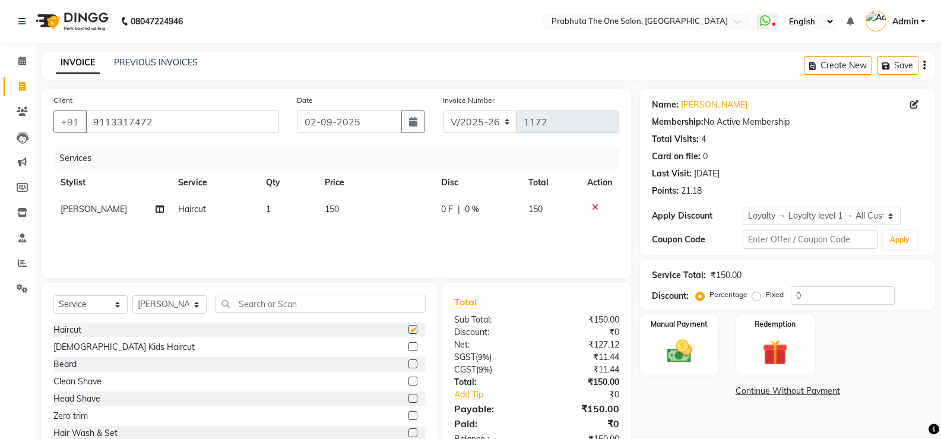
checkbox input "false"
click at [408, 365] on label at bounding box center [412, 363] width 9 height 9
click at [408, 365] on input "checkbox" at bounding box center [412, 364] width 8 height 8
checkbox input "false"
click at [665, 351] on img at bounding box center [679, 351] width 42 height 30
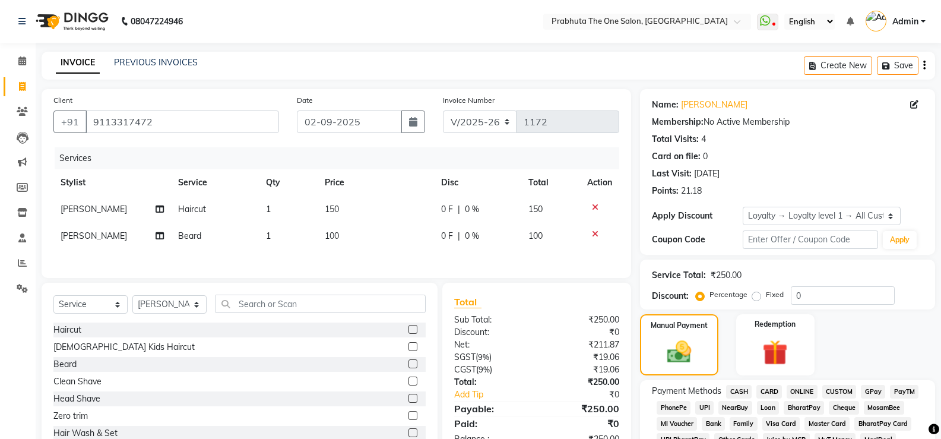
click at [798, 393] on span "ONLINE" at bounding box center [801, 392] width 31 height 14
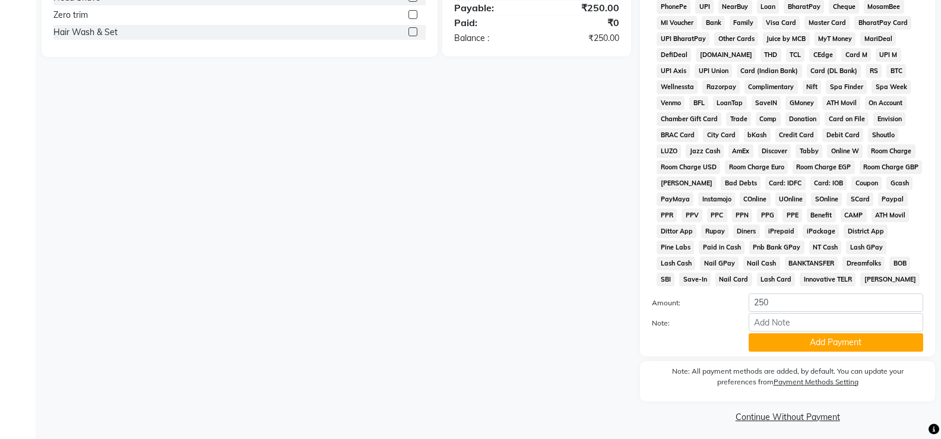
scroll to position [405, 0]
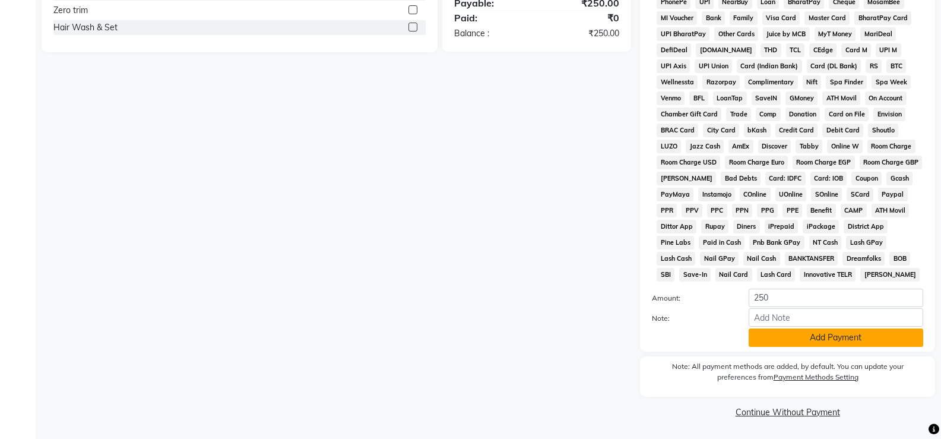
click at [766, 338] on button "Add Payment" at bounding box center [835, 337] width 174 height 18
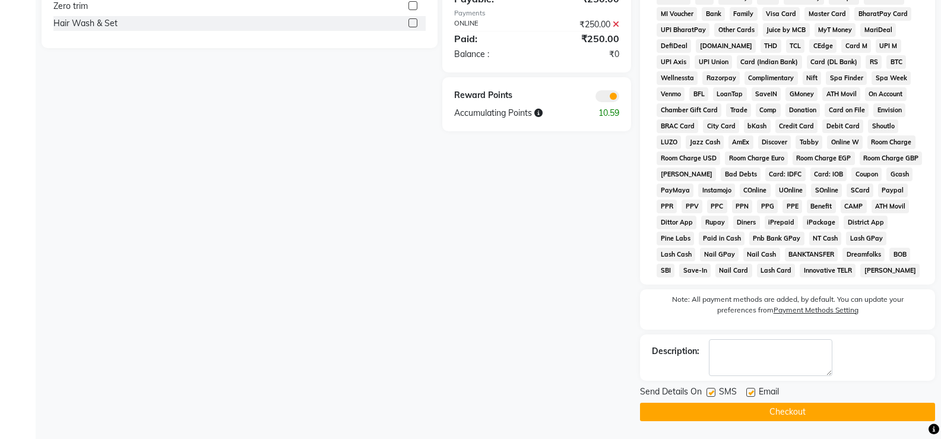
scroll to position [26, 0]
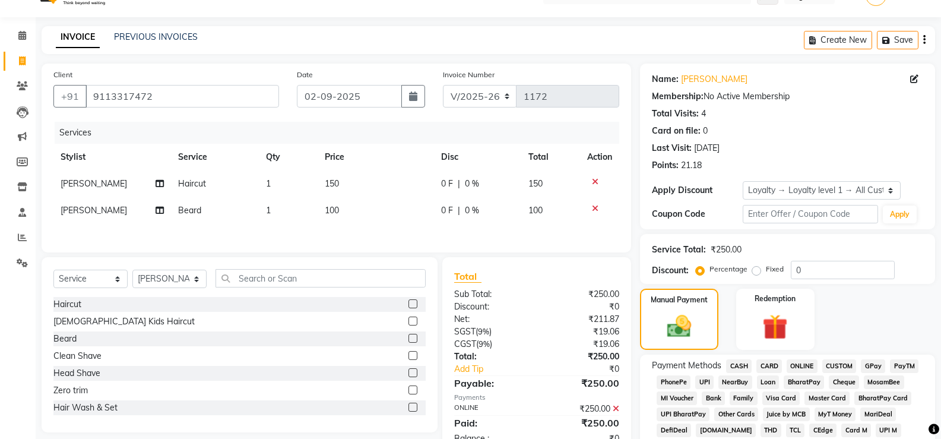
click at [795, 367] on span "ONLINE" at bounding box center [801, 366] width 31 height 14
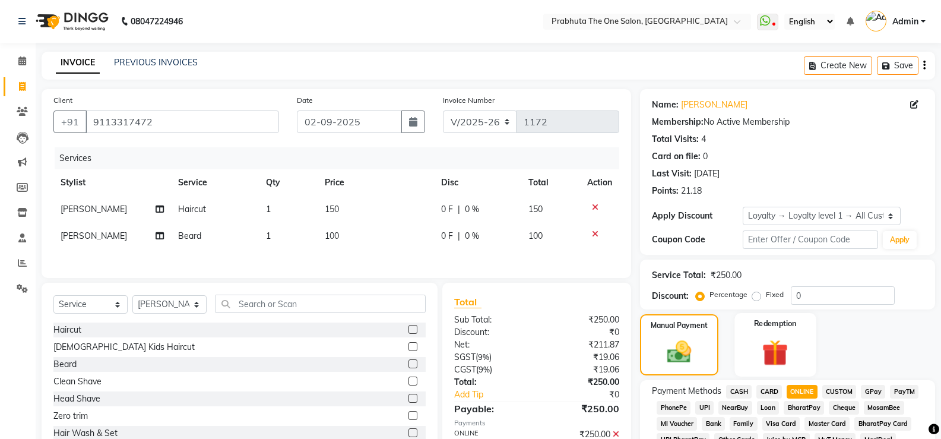
scroll to position [472, 0]
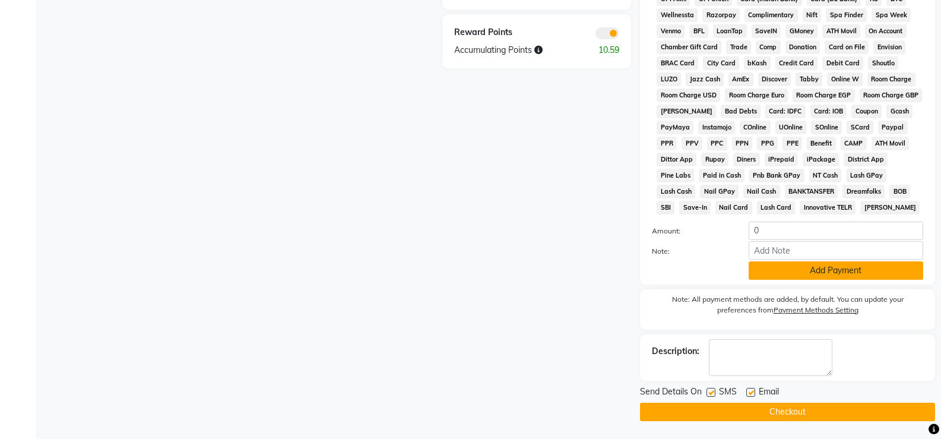
click at [789, 272] on button "Add Payment" at bounding box center [835, 270] width 174 height 18
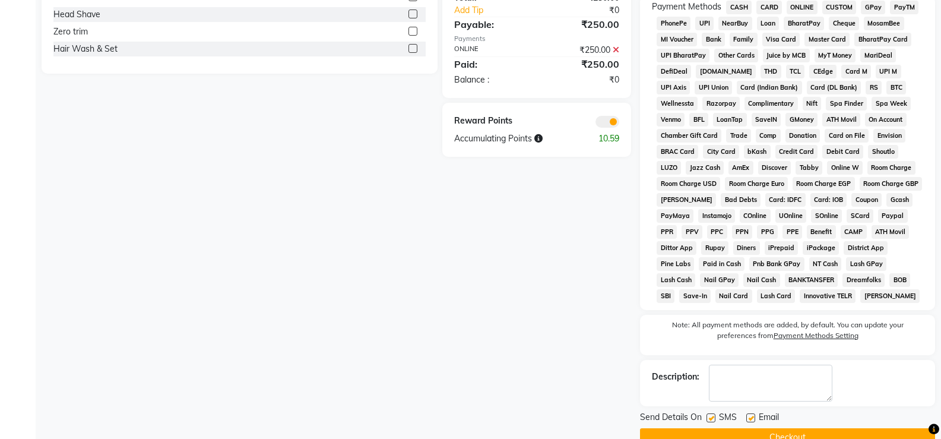
scroll to position [0, 0]
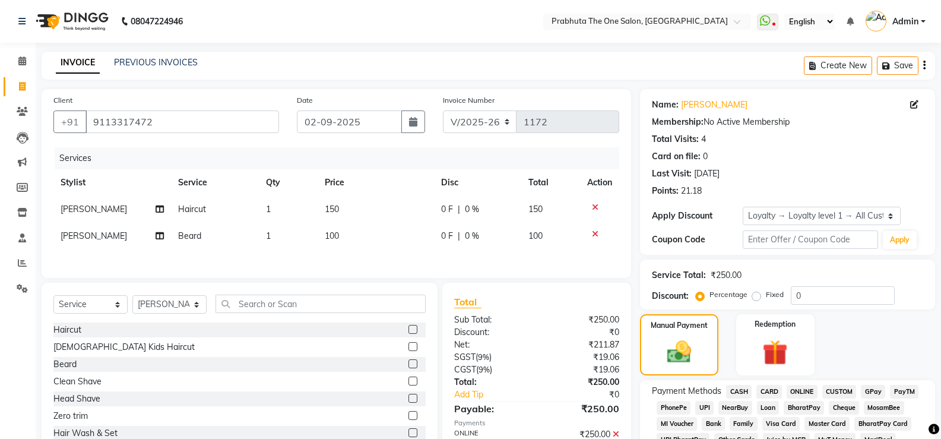
click at [805, 385] on span "ONLINE" at bounding box center [801, 392] width 31 height 14
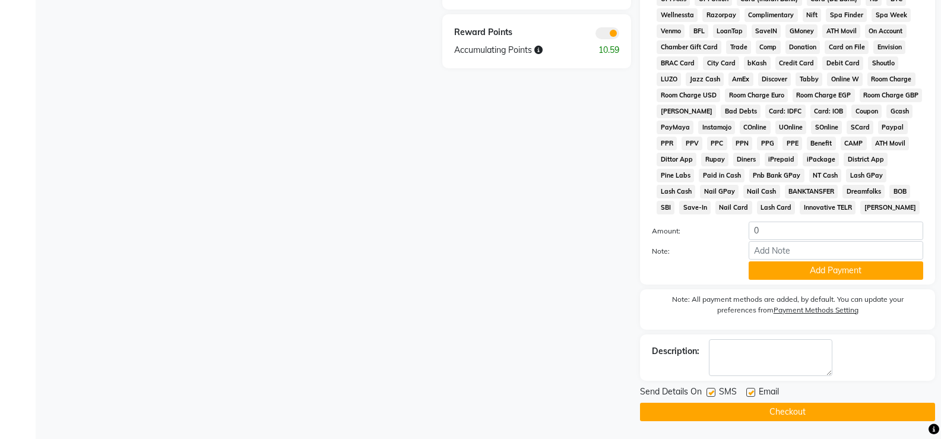
click at [741, 412] on button "Checkout" at bounding box center [787, 411] width 295 height 18
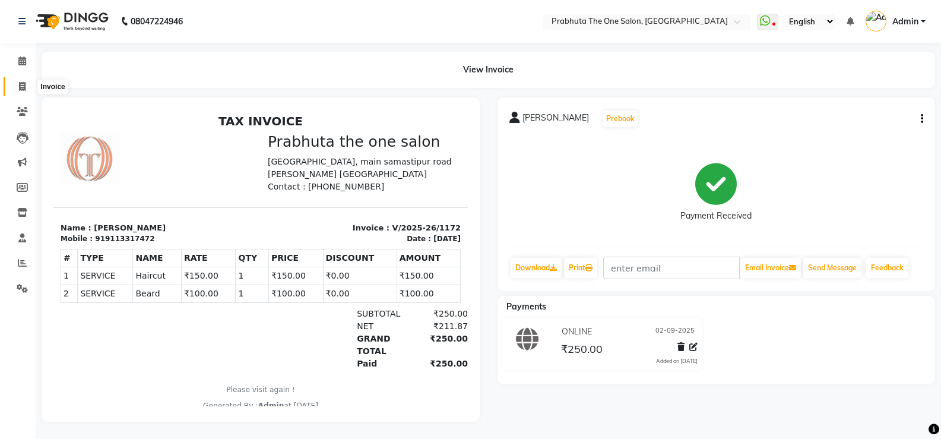
click at [19, 91] on span at bounding box center [22, 87] width 21 height 14
select select "service"
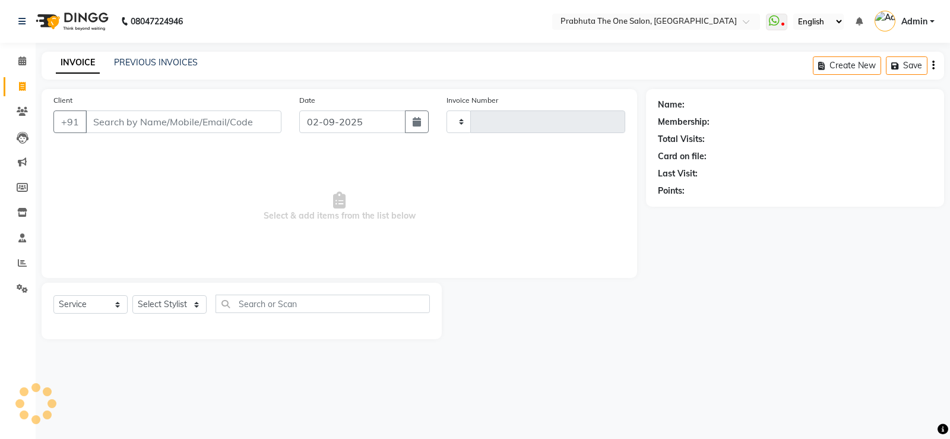
type input "1173"
select select "5326"
click at [161, 304] on select "Select Stylist [PERSON_NAME] [PERSON_NAME] ausween [PERSON_NAME] [PERSON_NAME] …" at bounding box center [169, 304] width 74 height 18
select select "82692"
click at [132, 295] on select "Select Stylist [PERSON_NAME] [PERSON_NAME] ausween [PERSON_NAME] [PERSON_NAME] …" at bounding box center [169, 304] width 74 height 18
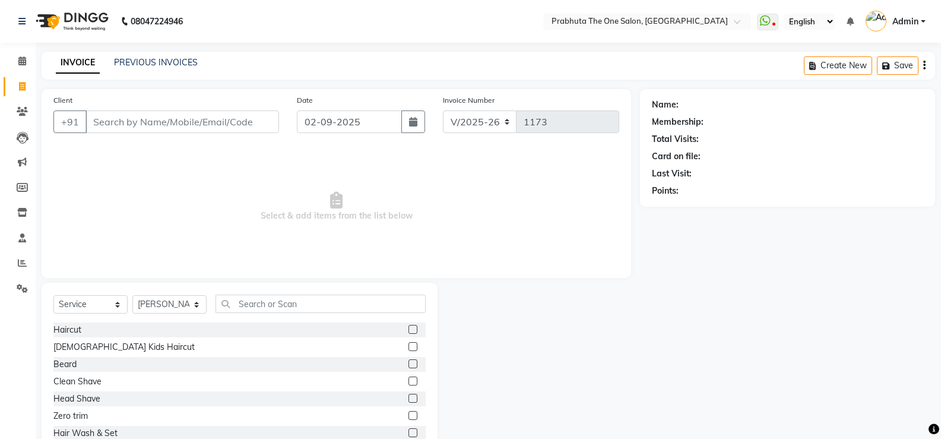
click at [408, 326] on label at bounding box center [412, 329] width 9 height 9
click at [408, 326] on input "checkbox" at bounding box center [412, 330] width 8 height 8
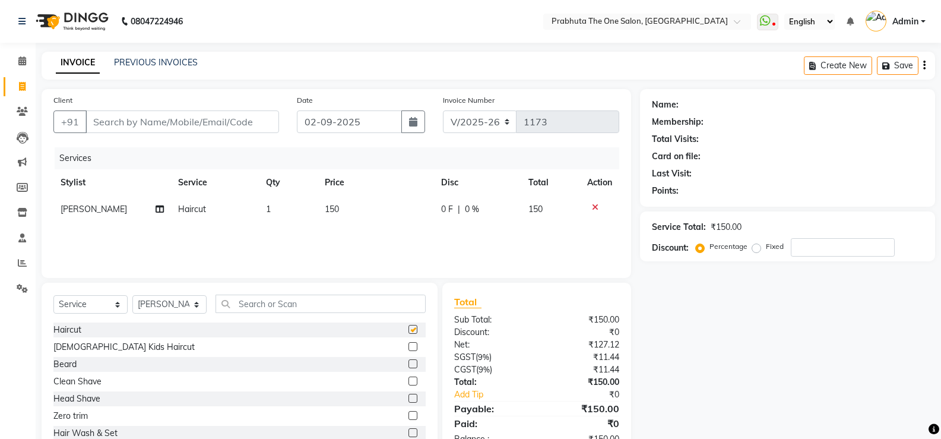
checkbox input "false"
click at [408, 366] on label at bounding box center [412, 363] width 9 height 9
click at [408, 366] on input "checkbox" at bounding box center [412, 364] width 8 height 8
checkbox input "false"
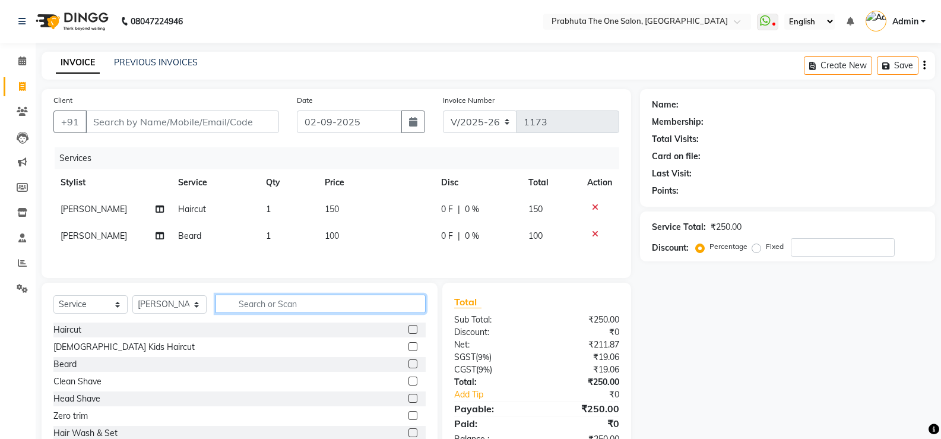
click at [325, 306] on input "text" at bounding box center [320, 303] width 210 height 18
